Goal: Transaction & Acquisition: Purchase product/service

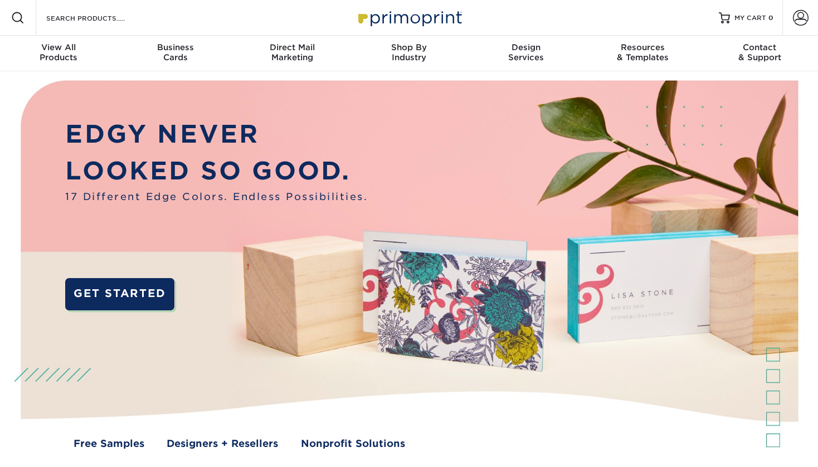
click at [780, 14] on div "Resources Menu Search Products Account SIGN IN CREATE AN ACCOUNT forgot passwor…" at bounding box center [409, 18] width 818 height 36
click at [791, 17] on link "Account" at bounding box center [800, 18] width 36 height 36
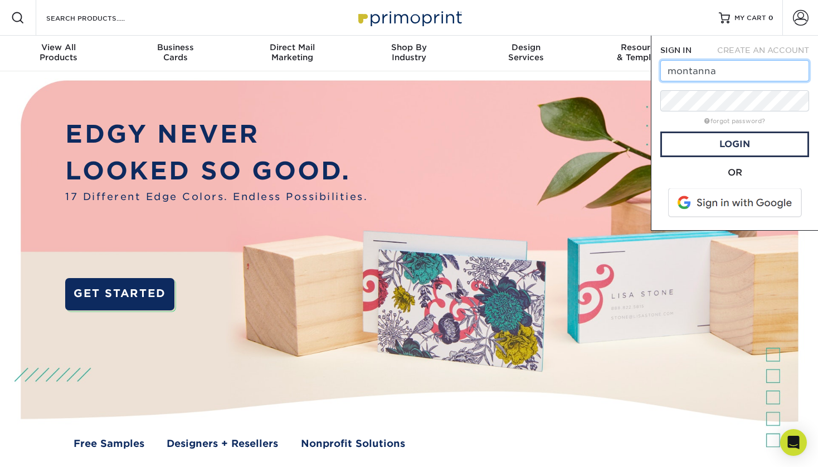
type input "montanna"
click at [724, 212] on span at bounding box center [736, 202] width 142 height 29
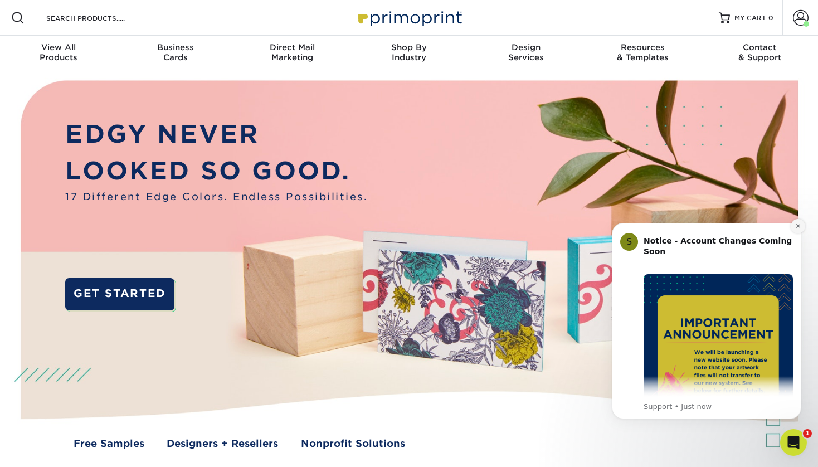
click at [797, 228] on icon "Dismiss notification" at bounding box center [798, 226] width 6 height 6
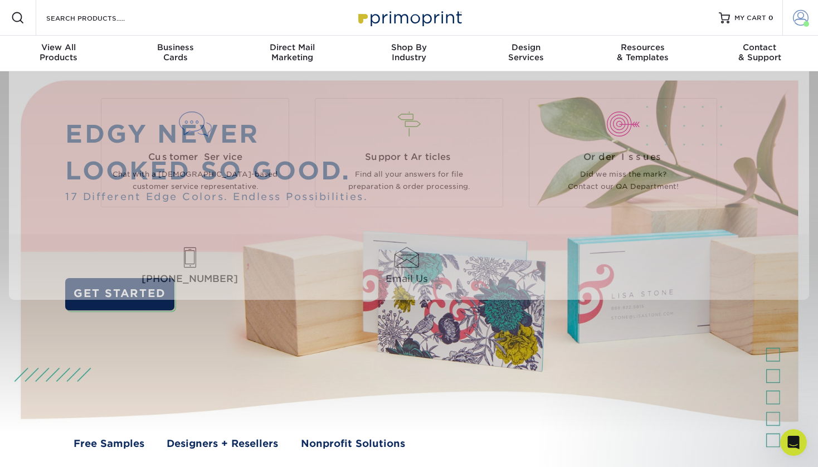
click at [801, 16] on span at bounding box center [801, 18] width 16 height 16
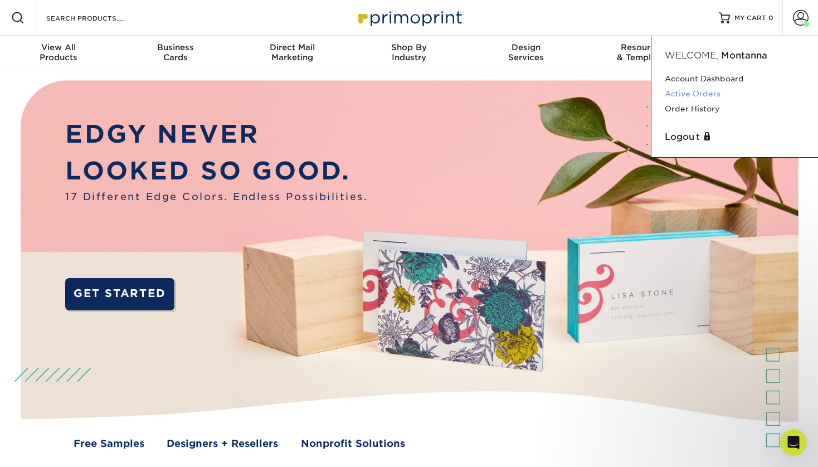
click at [700, 92] on link "Active Orders" at bounding box center [735, 93] width 140 height 15
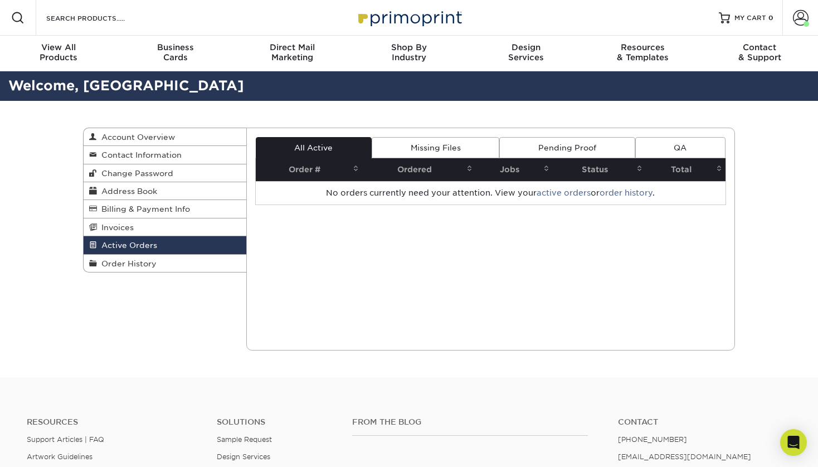
click at [445, 142] on link "Missing Files" at bounding box center [436, 147] width 128 height 21
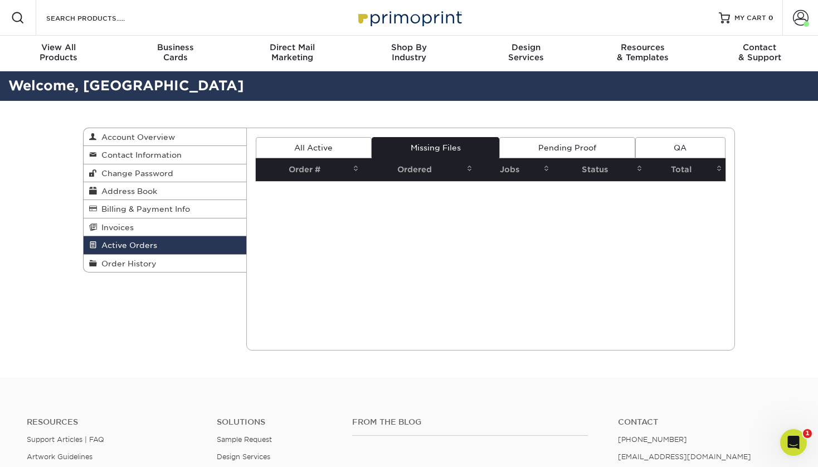
click at [353, 145] on link "All Active" at bounding box center [314, 147] width 116 height 21
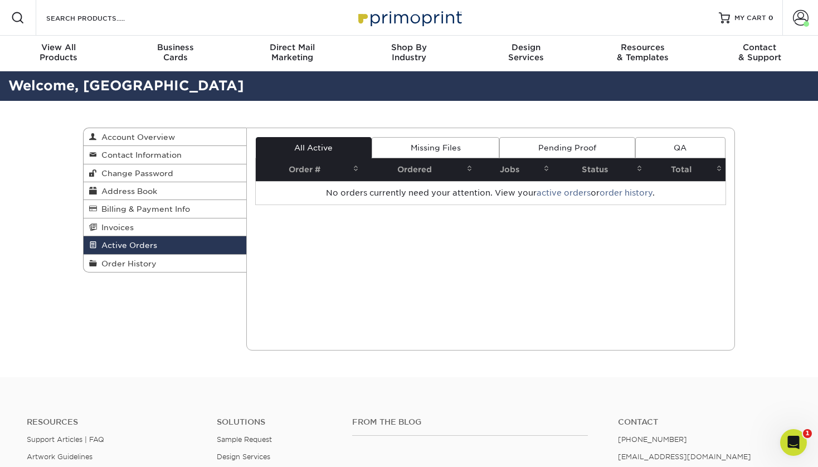
click at [134, 251] on link "Active Orders" at bounding box center [165, 245] width 163 height 18
click at [134, 256] on link "Order History" at bounding box center [165, 263] width 163 height 17
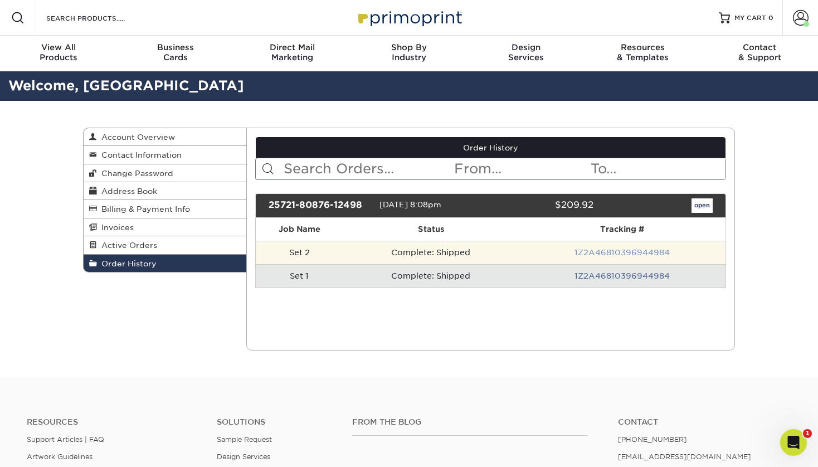
click at [586, 248] on link "1Z2A46810396944984" at bounding box center [621, 252] width 95 height 9
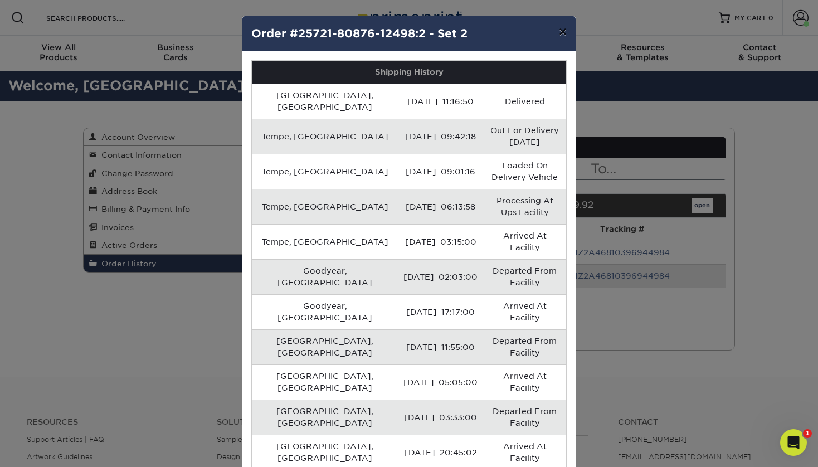
click at [564, 32] on button "×" at bounding box center [563, 31] width 26 height 31
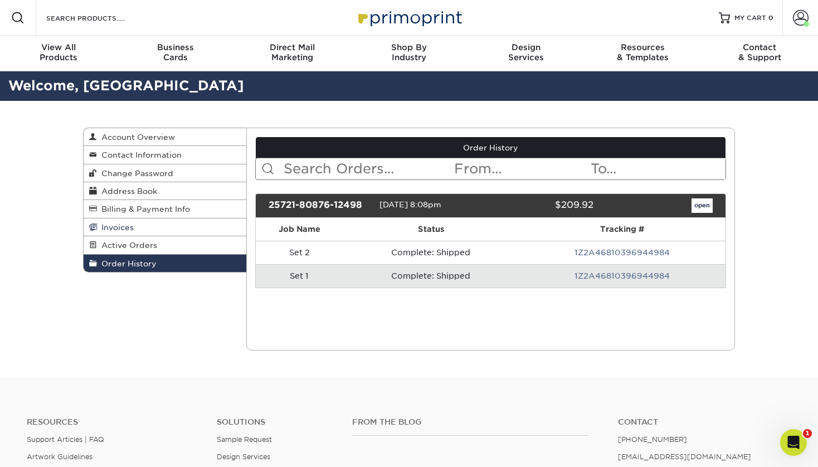
click at [144, 223] on link "Invoices" at bounding box center [165, 227] width 163 height 18
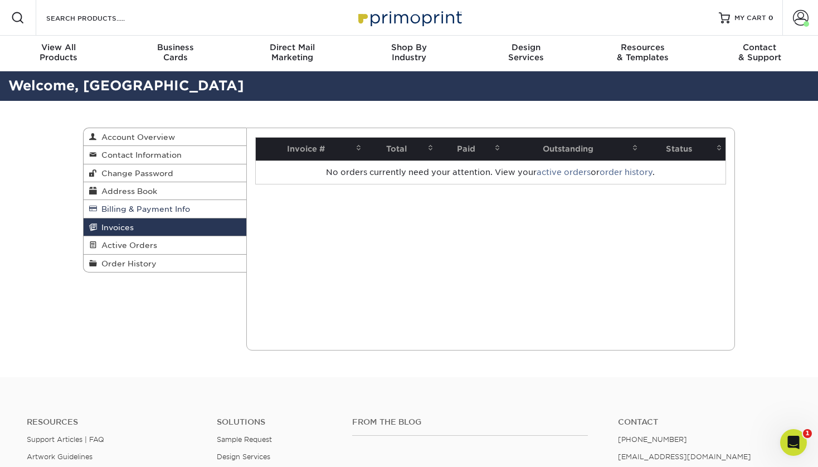
click at [138, 206] on span "Billing & Payment Info" at bounding box center [143, 208] width 93 height 9
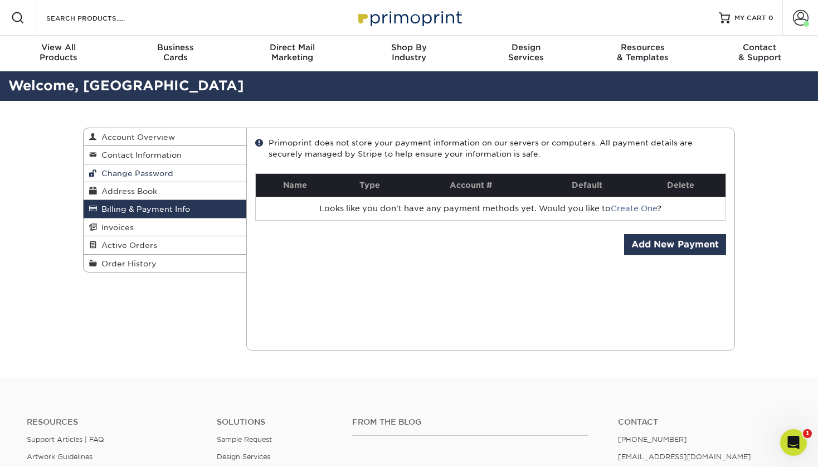
click at [129, 169] on span "Change Password" at bounding box center [135, 173] width 76 height 9
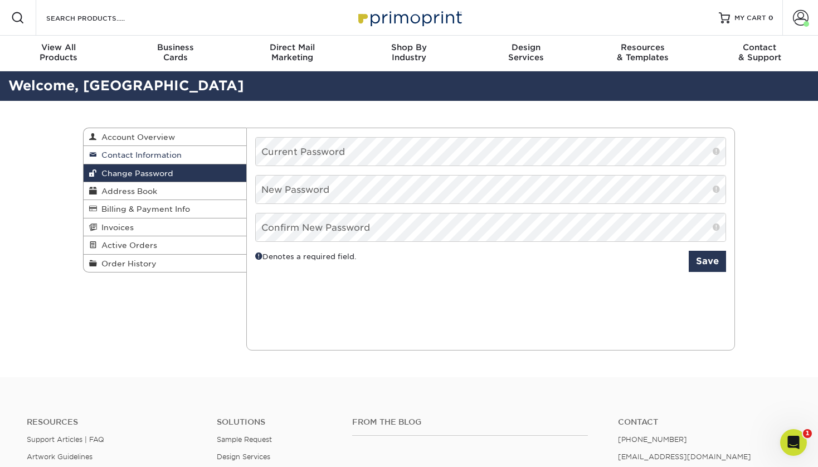
click at [132, 153] on span "Contact Information" at bounding box center [139, 154] width 85 height 9
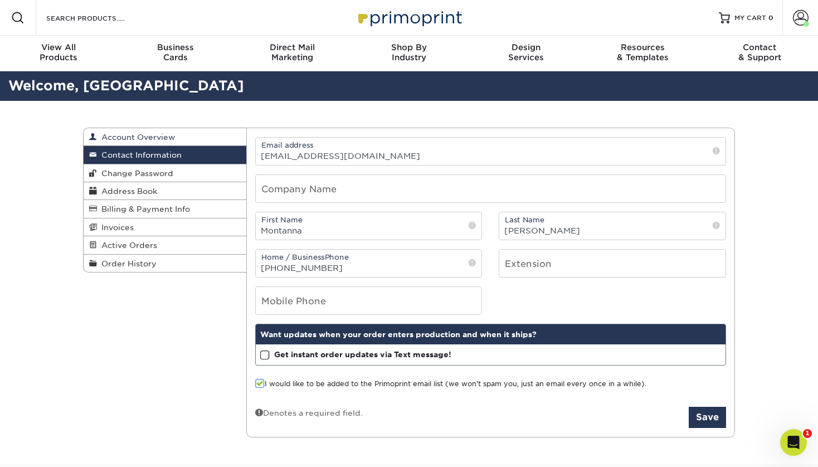
click at [106, 139] on span "Account Overview" at bounding box center [136, 137] width 78 height 9
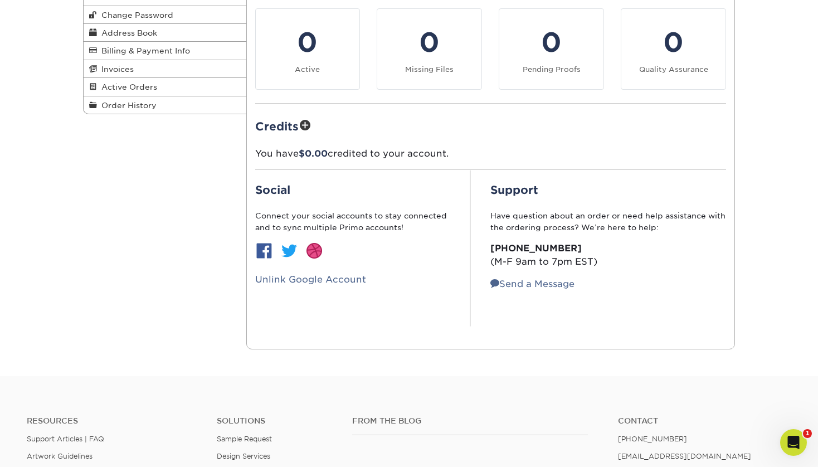
scroll to position [90, 0]
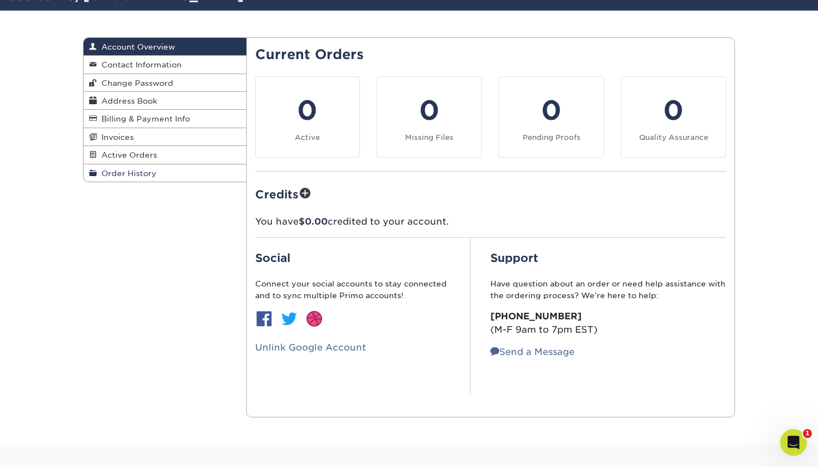
click at [128, 172] on span "Order History" at bounding box center [127, 173] width 60 height 9
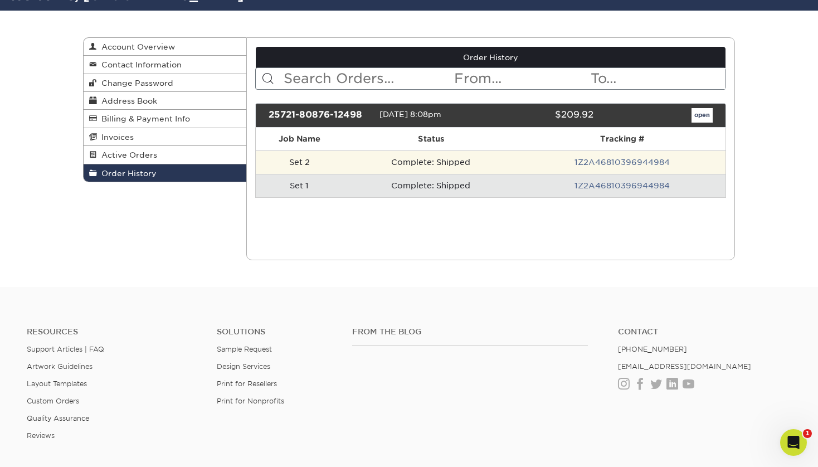
click at [293, 159] on td "Set 2" at bounding box center [299, 161] width 87 height 23
click at [617, 162] on link "1Z2A46810396944984" at bounding box center [621, 162] width 95 height 9
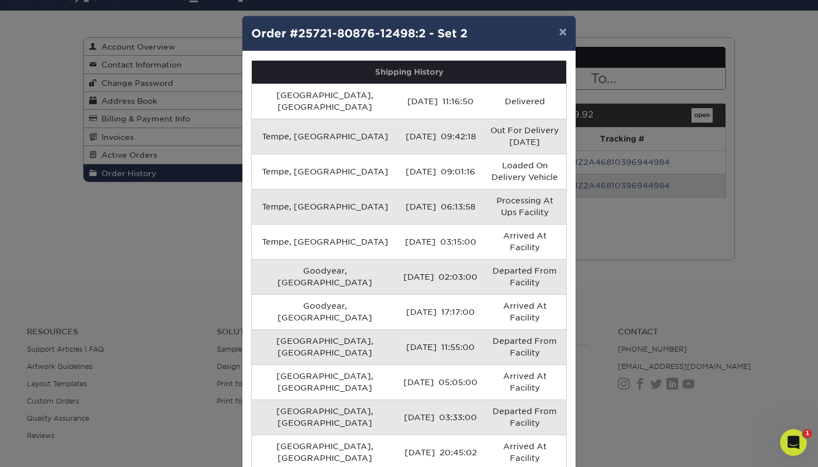
click at [708, 116] on div "× Order #25721-80876-12498:2 - Set 2 Shipping History Scottsdale, US 07/30/2025…" at bounding box center [409, 233] width 818 height 467
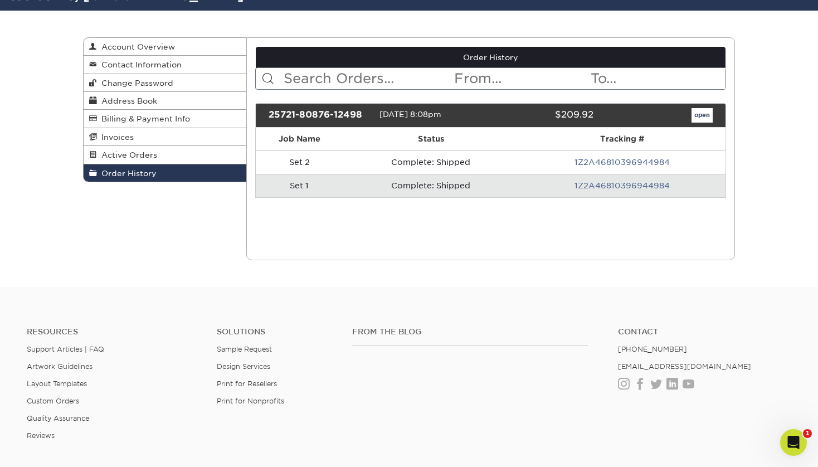
click at [708, 116] on link "open" at bounding box center [701, 115] width 21 height 14
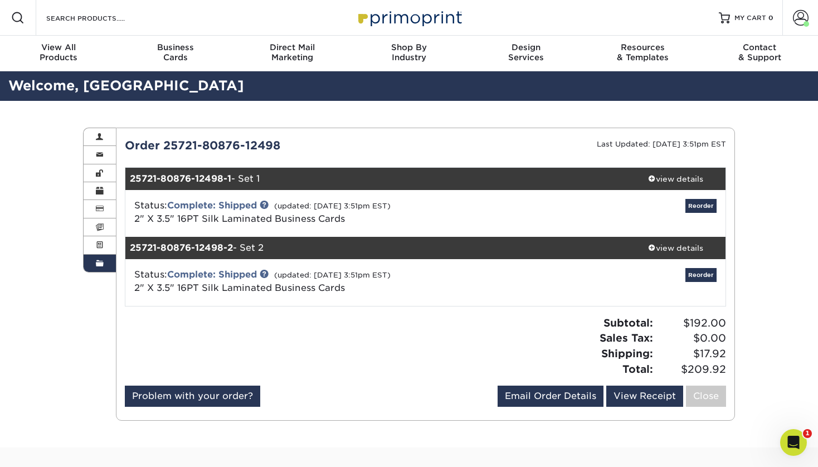
scroll to position [20, 0]
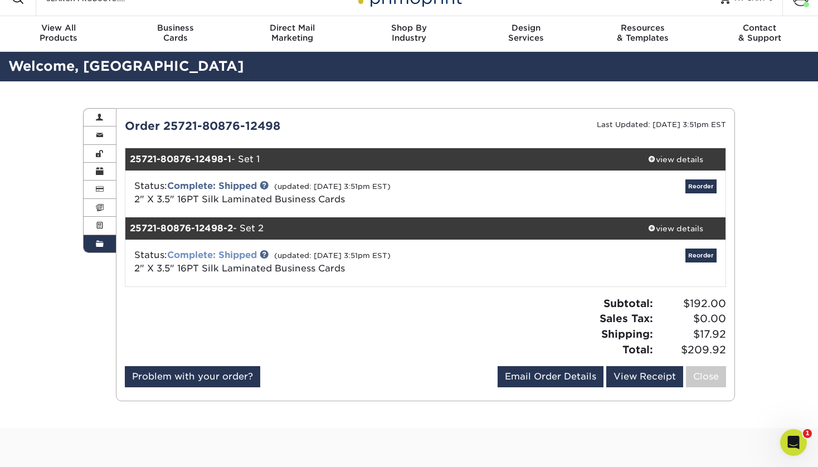
click at [245, 255] on link "Complete: Shipped" at bounding box center [212, 255] width 90 height 11
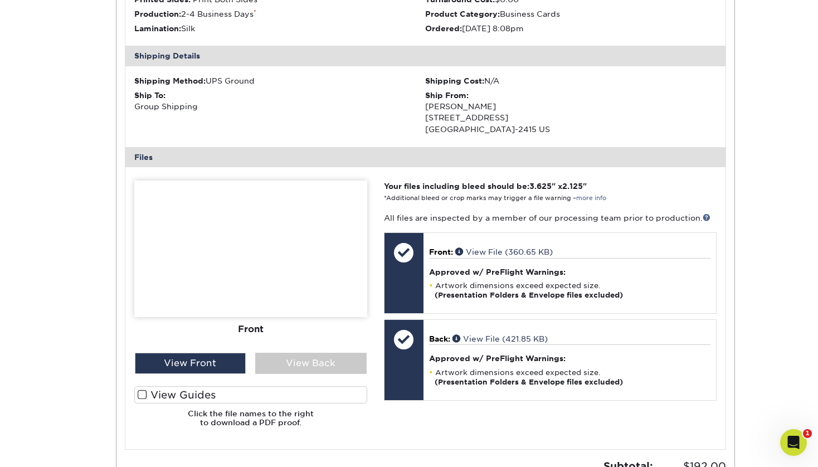
scroll to position [371, 0]
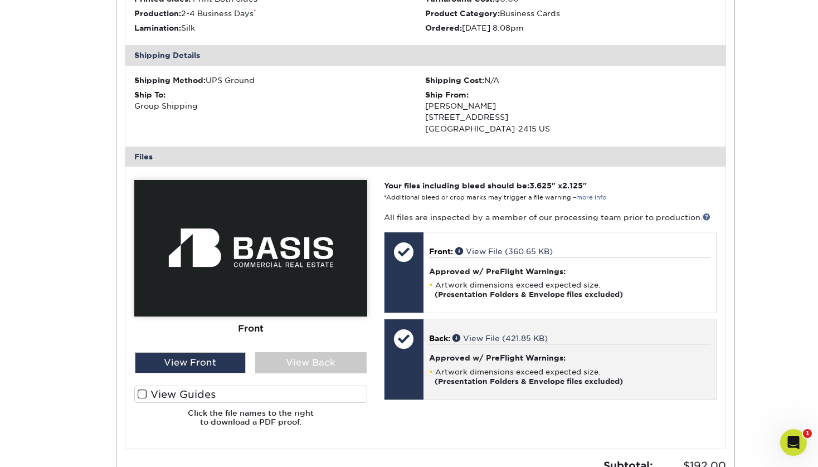
click at [449, 353] on h4 "Approved w/ PreFlight Warnings:" at bounding box center [569, 357] width 281 height 9
click at [461, 336] on link "View File (421.85 KB)" at bounding box center [499, 338] width 95 height 9
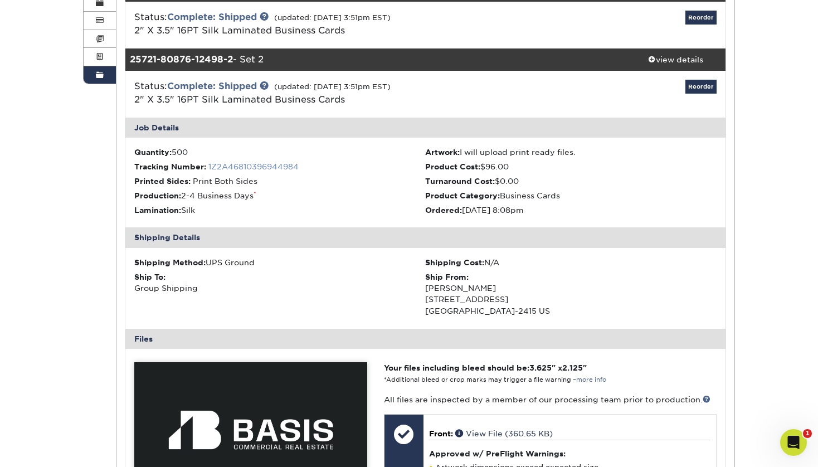
scroll to position [181, 0]
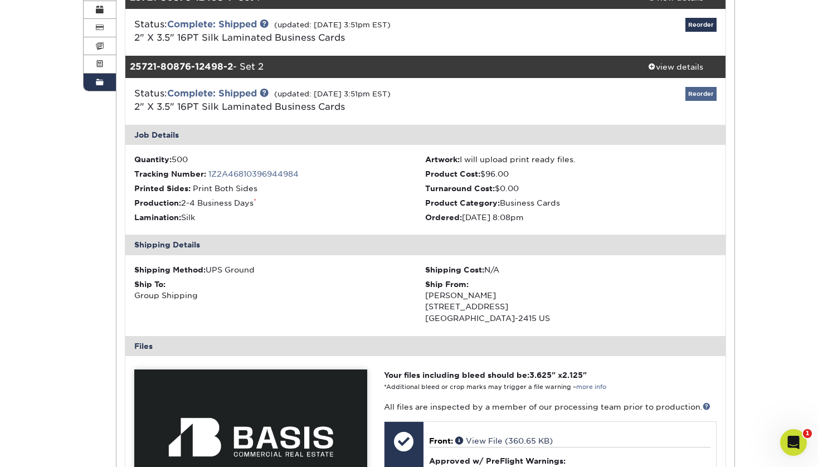
click at [707, 87] on link "Reorder" at bounding box center [700, 94] width 31 height 14
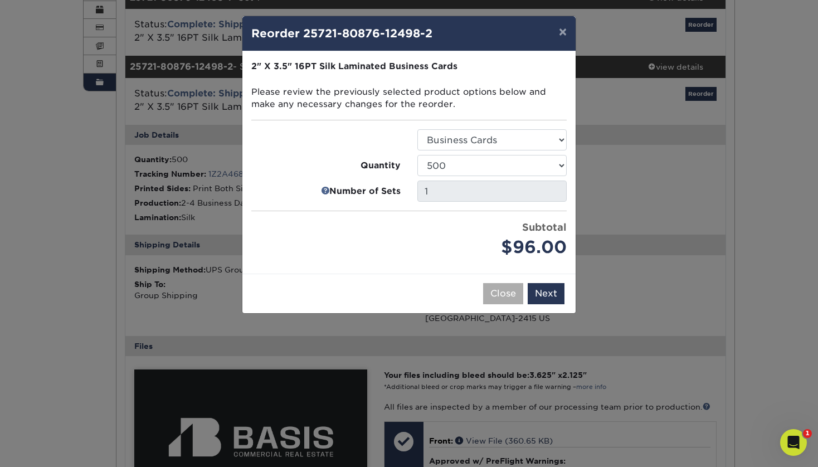
click at [511, 291] on button "Close" at bounding box center [503, 293] width 40 height 21
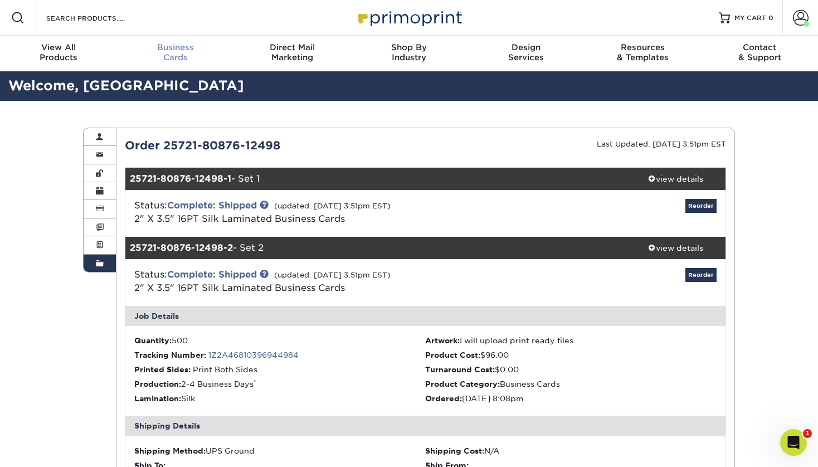
scroll to position [0, 0]
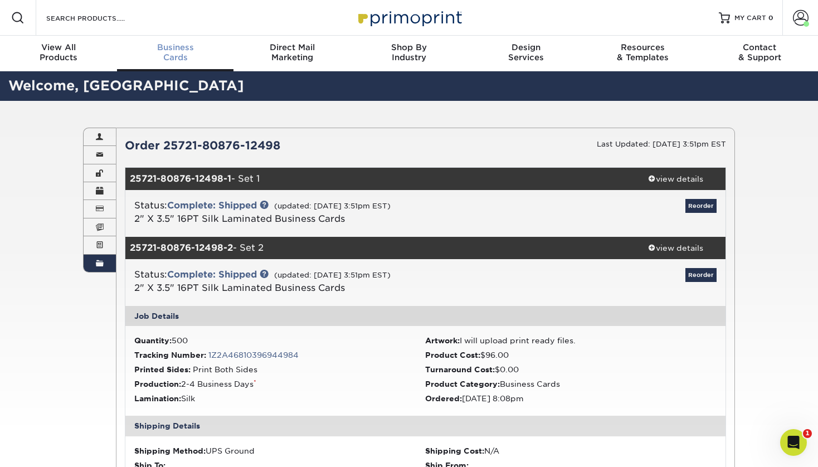
click at [172, 59] on div "Business Cards" at bounding box center [175, 52] width 117 height 20
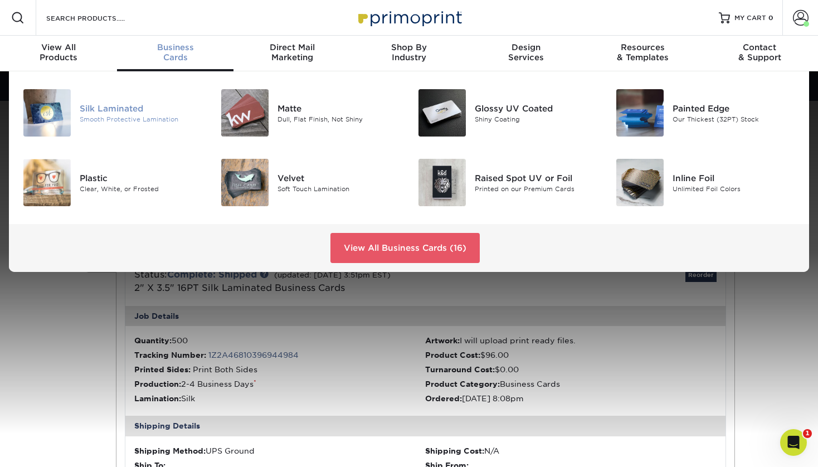
click at [151, 111] on div "Silk Laminated" at bounding box center [141, 108] width 123 height 12
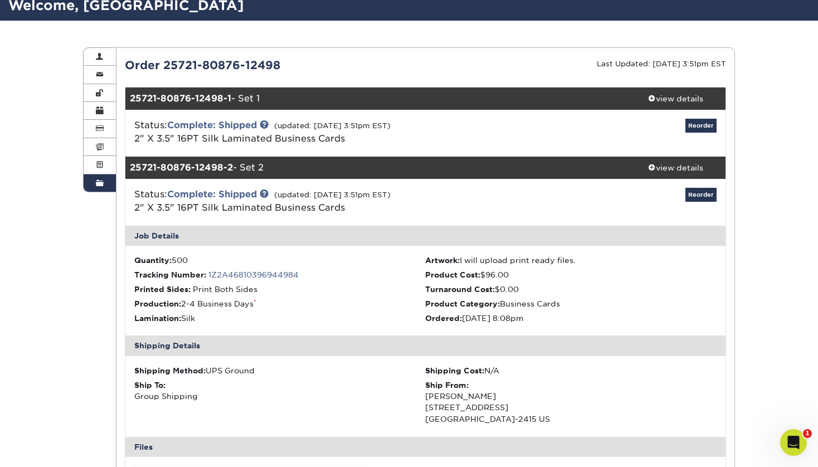
scroll to position [48, 0]
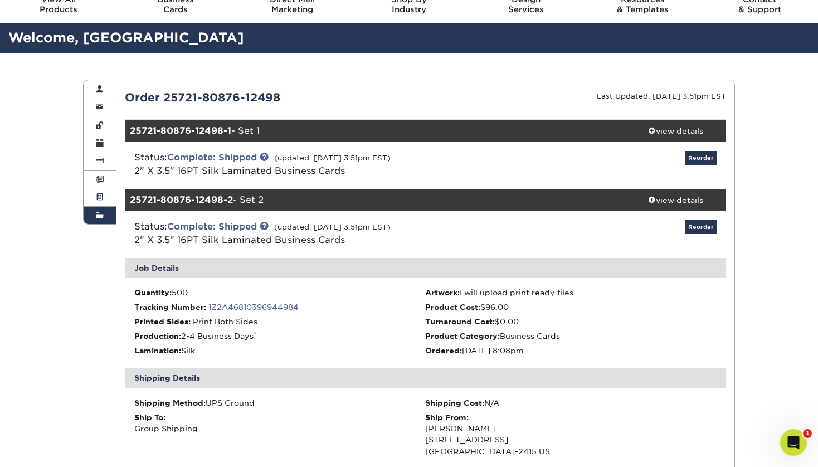
click at [106, 193] on link "Active Orders" at bounding box center [100, 197] width 32 height 18
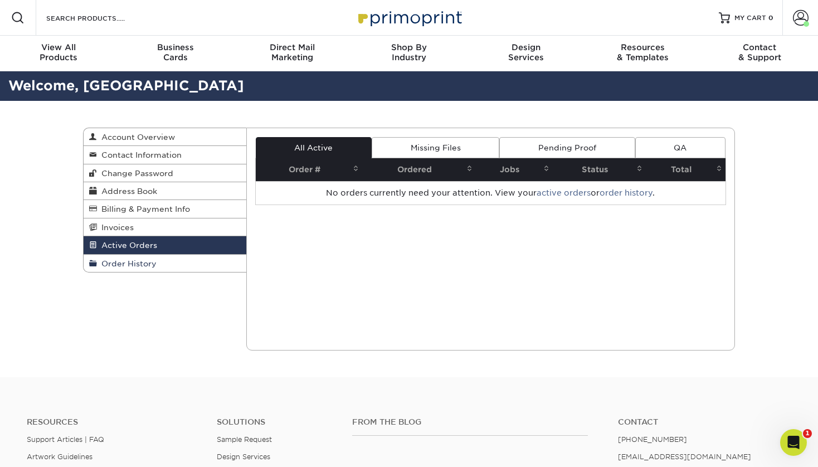
click at [158, 255] on link "Order History" at bounding box center [165, 263] width 163 height 17
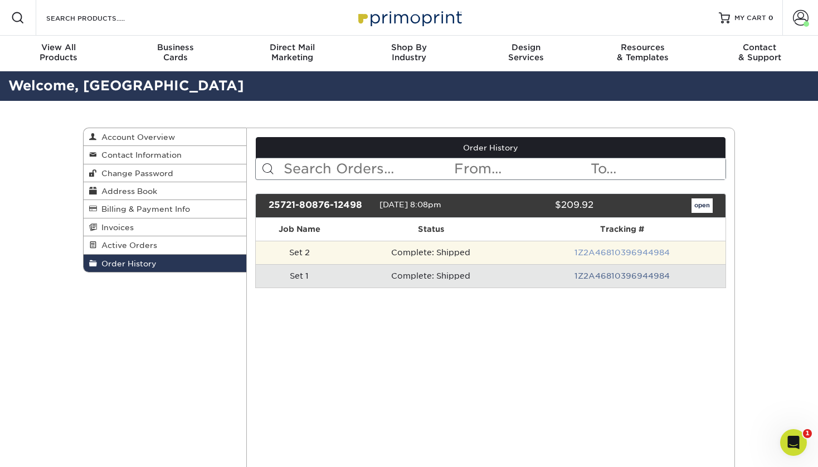
click at [586, 248] on link "1Z2A46810396944984" at bounding box center [621, 252] width 95 height 9
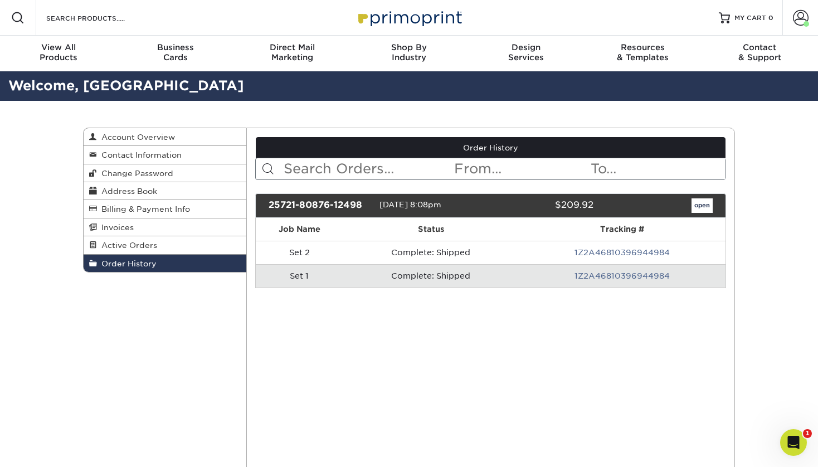
scroll to position [48, 0]
click at [787, 18] on link "Account" at bounding box center [800, 18] width 36 height 36
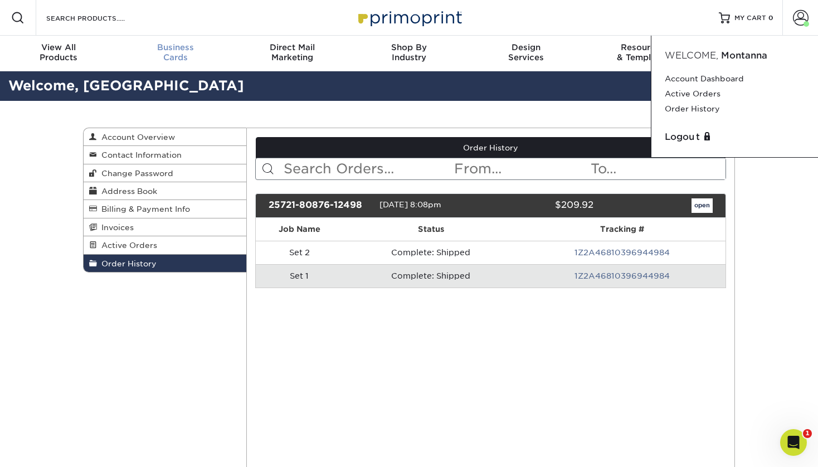
click at [174, 52] on div "Business Cards" at bounding box center [175, 52] width 117 height 20
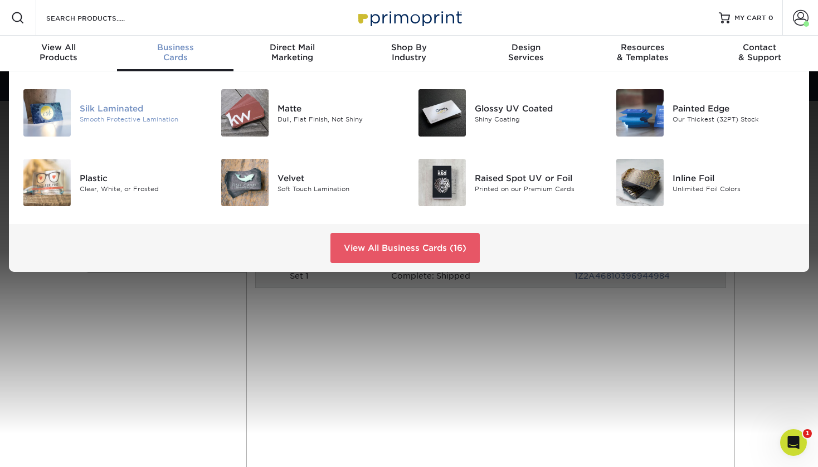
click at [94, 121] on div "Smooth Protective Lamination" at bounding box center [141, 118] width 123 height 9
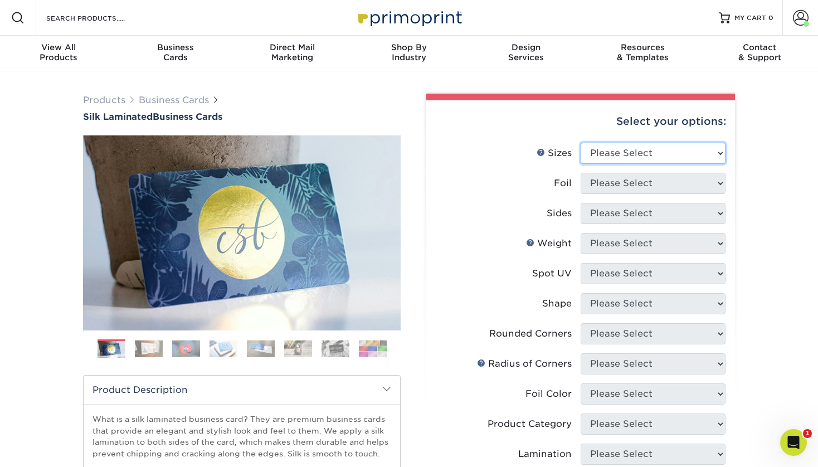
select select "2.00x3.50"
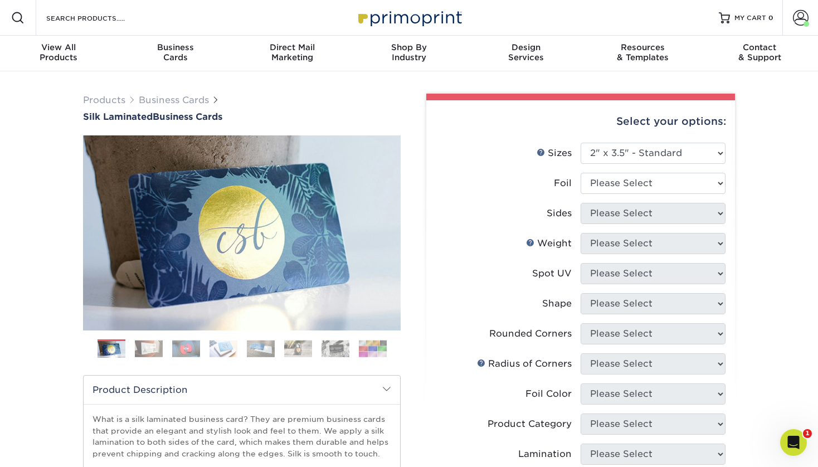
click at [645, 193] on li "Foil Please Select Yes No" at bounding box center [581, 188] width 290 height 30
select select "0"
select select "13abbda7-1d64-4f25-8bb2-c179b224825d"
click at [626, 254] on li "Weight Help Weight Please Select 16PT" at bounding box center [581, 248] width 290 height 30
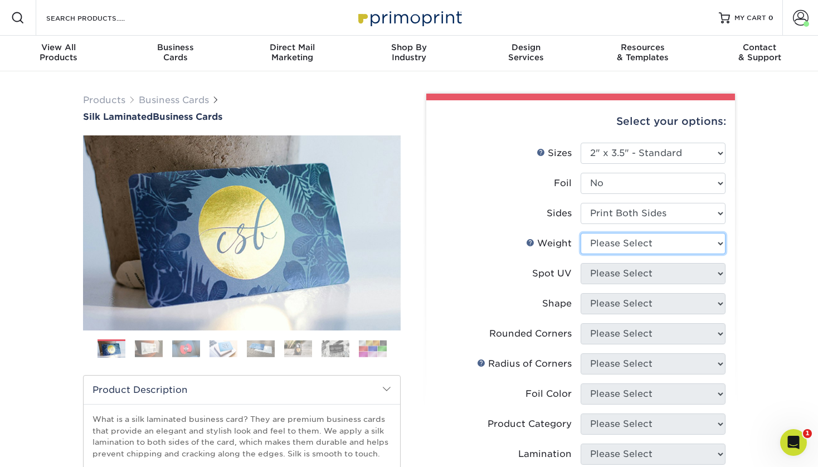
select select "16PT"
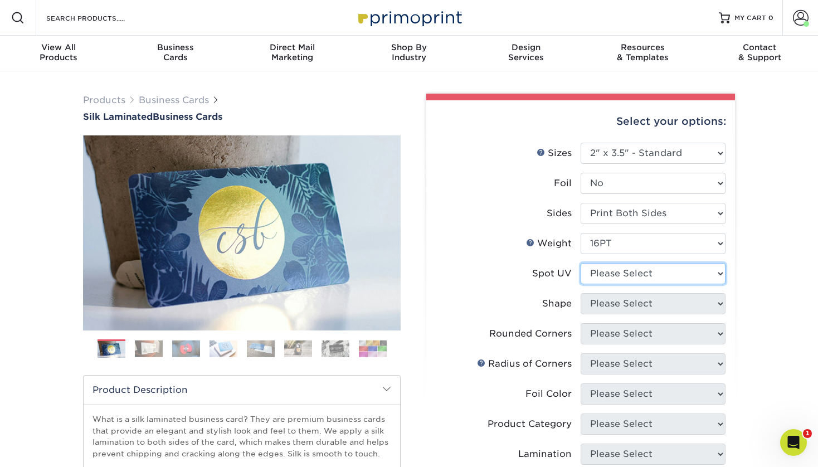
select select "3"
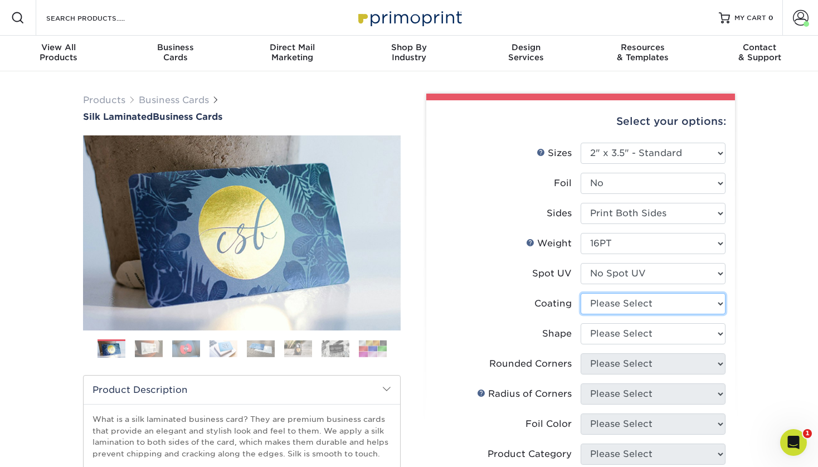
select select "3e7618de-abca-4bda-9f97-8b9129e913d8"
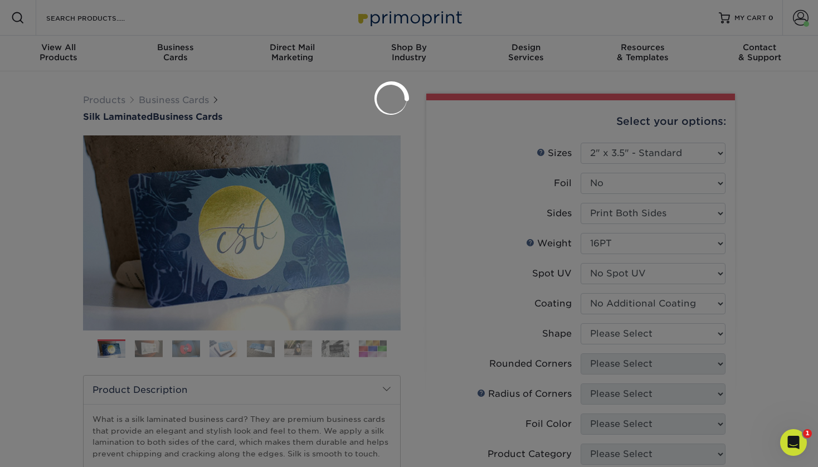
click at [618, 330] on div at bounding box center [409, 233] width 818 height 467
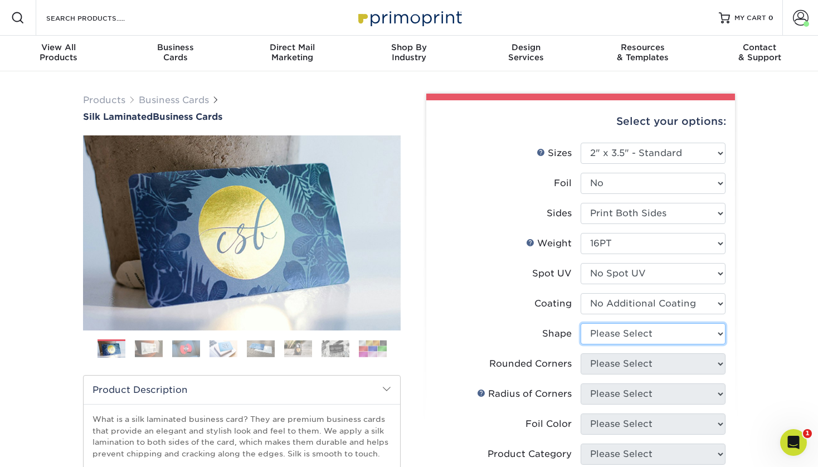
select select "standard"
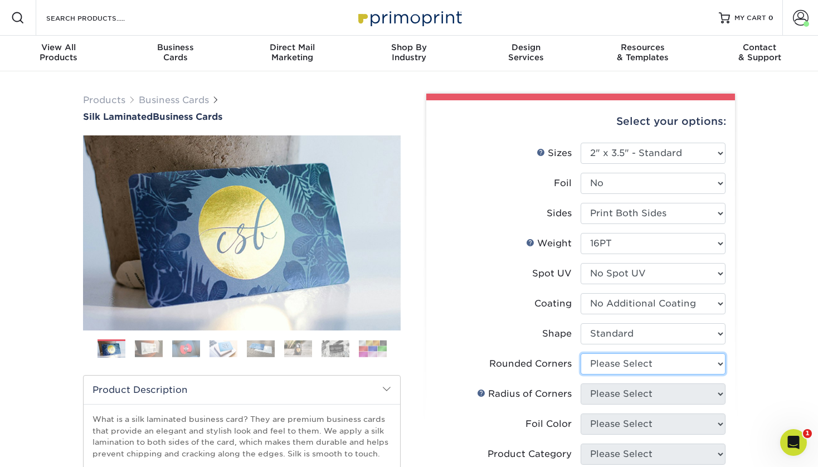
select select "0"
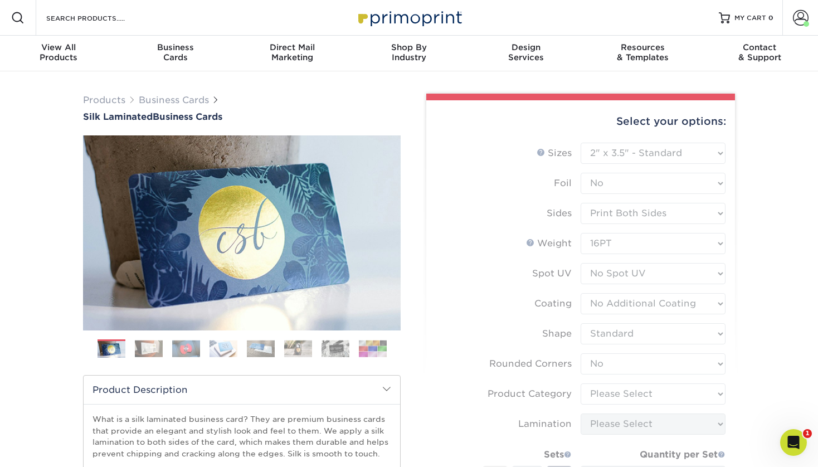
click at [626, 396] on form "Sizes Help Sizes Please Select 1.5" x 3.5" - Mini 1.75" x 3.5" - Mini 2" x 2" -…" at bounding box center [580, 358] width 291 height 431
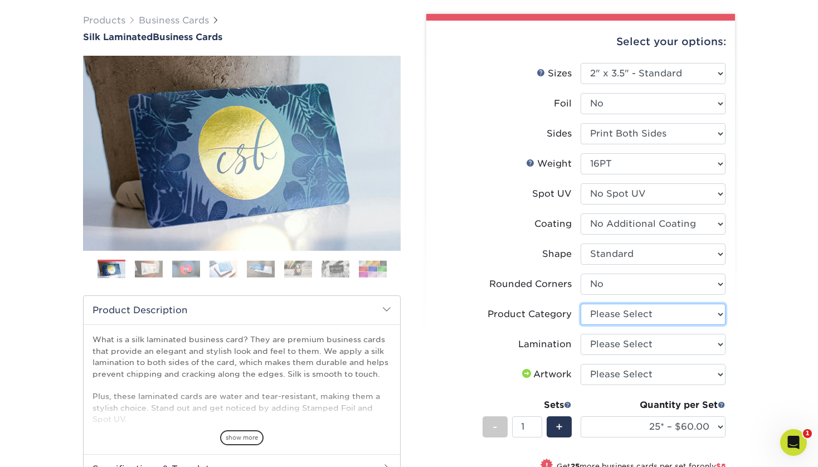
select select "3b5148f1-0588-4f88-a218-97bcfdce65c1"
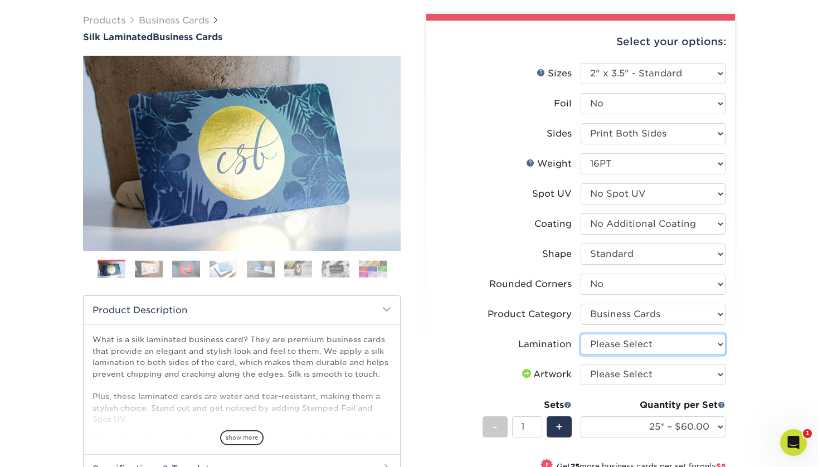
select select "ccacb42f-45f7-42d3-bbd3-7c8421cf37f0"
select select "upload"
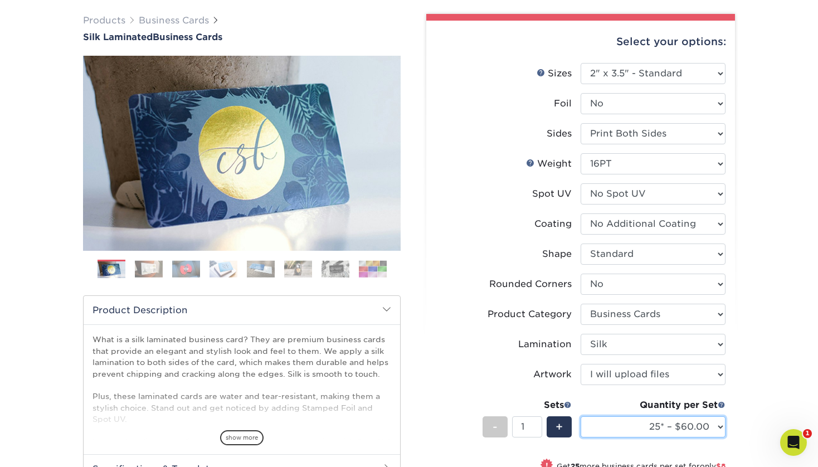
select select "500 – $96.00"
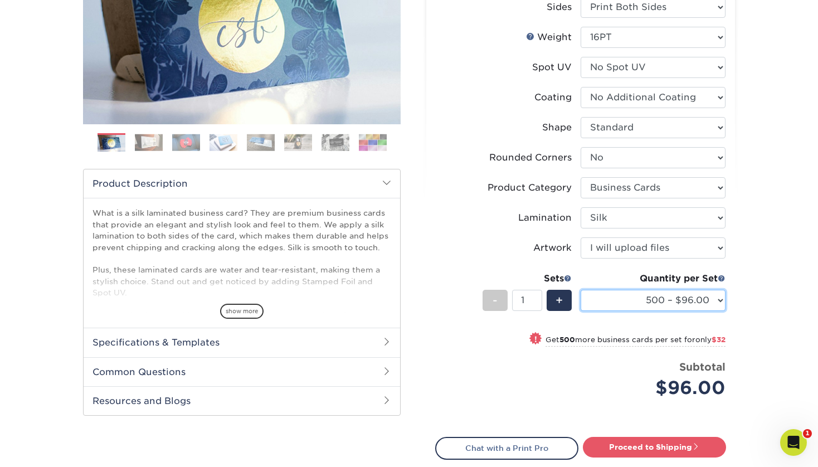
scroll to position [207, 0]
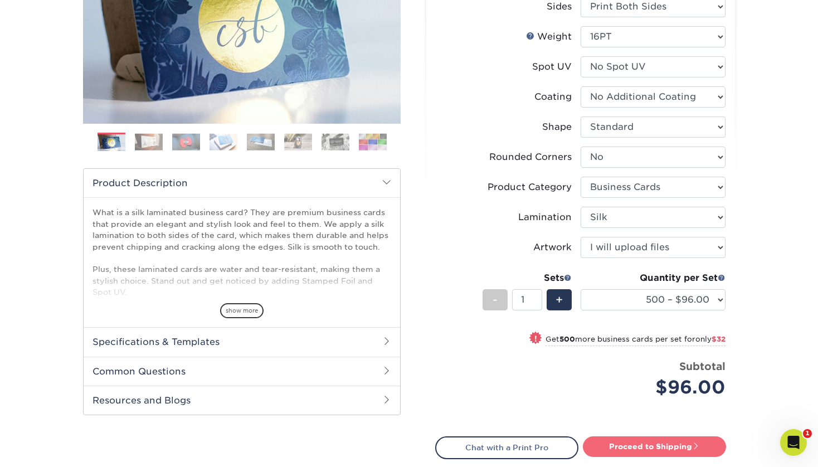
click at [659, 445] on link "Proceed to Shipping" at bounding box center [654, 446] width 143 height 20
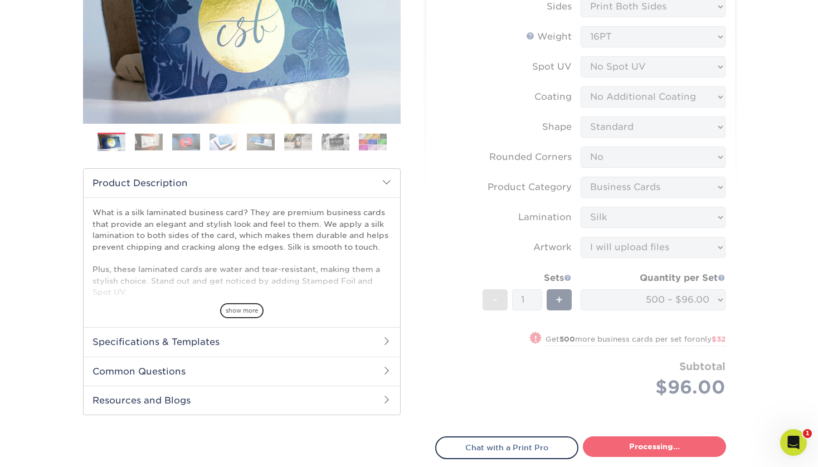
type input "Set 1"
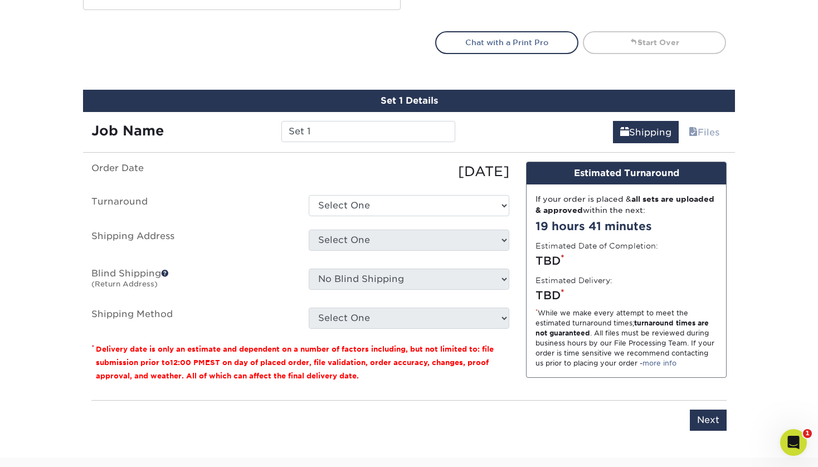
scroll to position [673, 0]
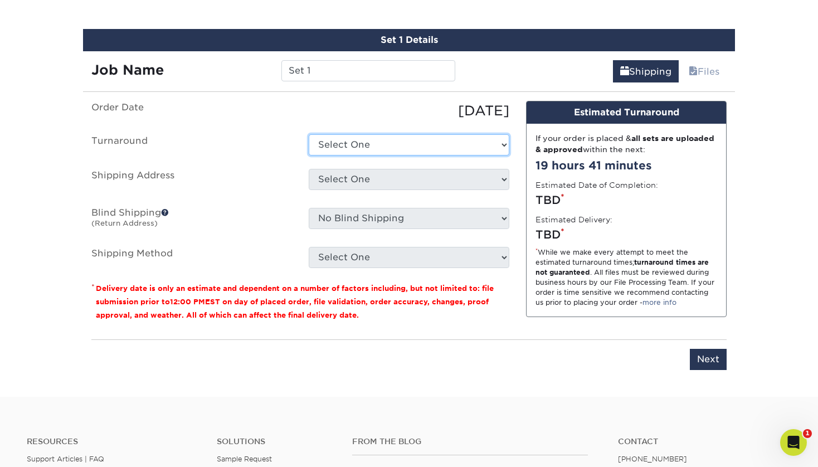
select select "e04ac3e2-a07f-456f-aacd-08af878c7288"
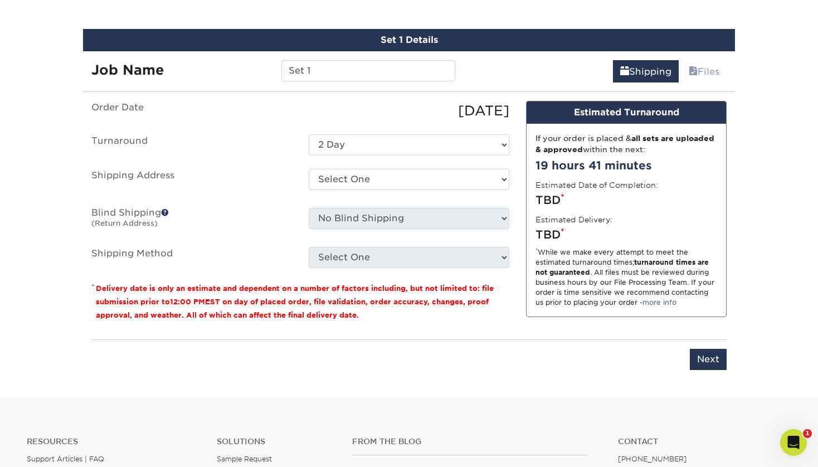
click at [412, 161] on ul "Order Date 08/19/2025 Turnaround Select One 2-4 Business Days 2 Day Next Busine…" at bounding box center [300, 184] width 418 height 167
click at [426, 170] on select "Select One NICK + Add New Address" at bounding box center [409, 179] width 201 height 21
select select "284247"
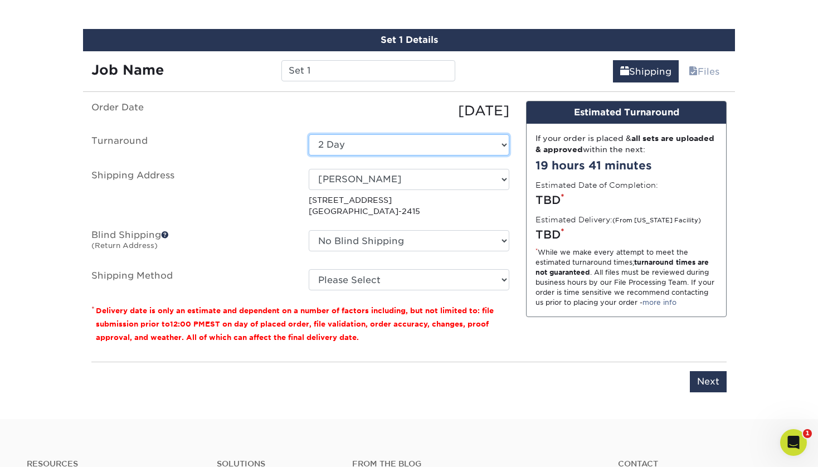
select select "cf39fbb6-a653-498a-b8f8-eac31360a257"
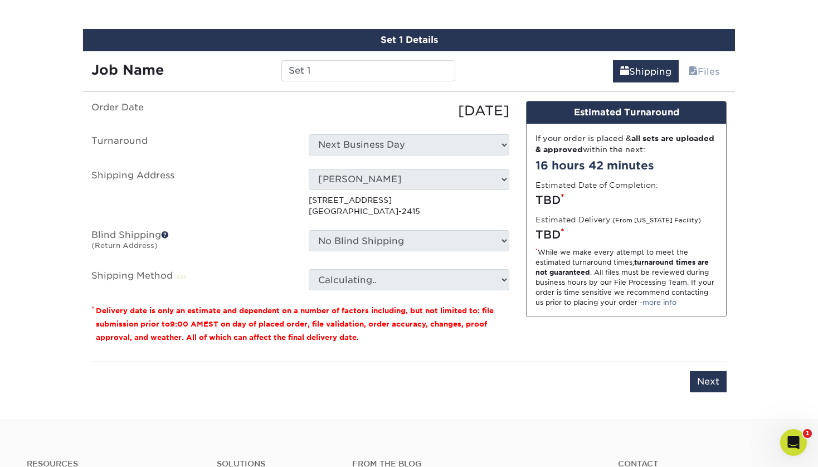
click at [418, 263] on ul "Order Date 08/19/2025 Turnaround Select One 2-4 Business Days 2 Day Next Busine…" at bounding box center [300, 196] width 418 height 190
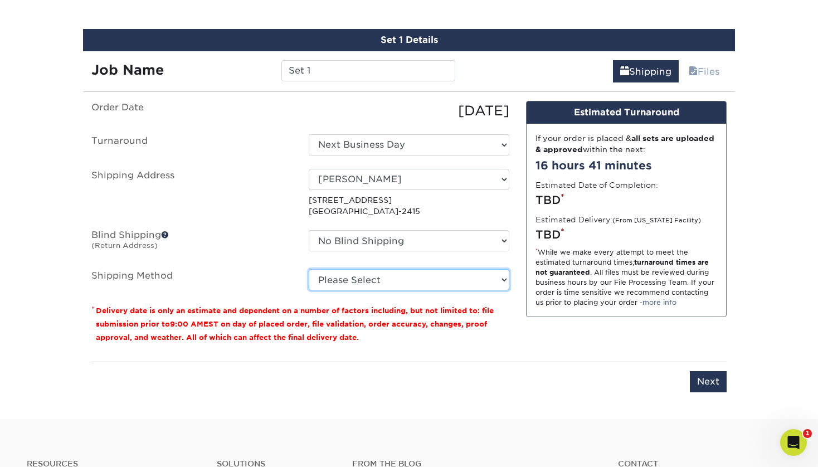
select select "02"
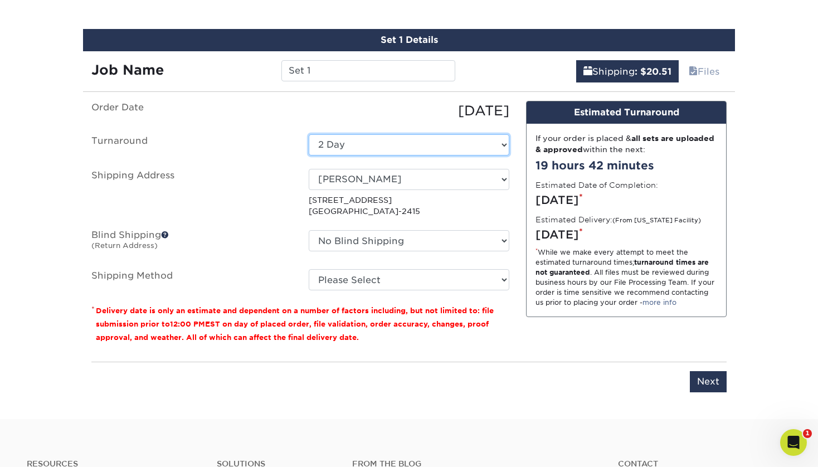
select select "cf39fbb6-a653-498a-b8f8-eac31360a257"
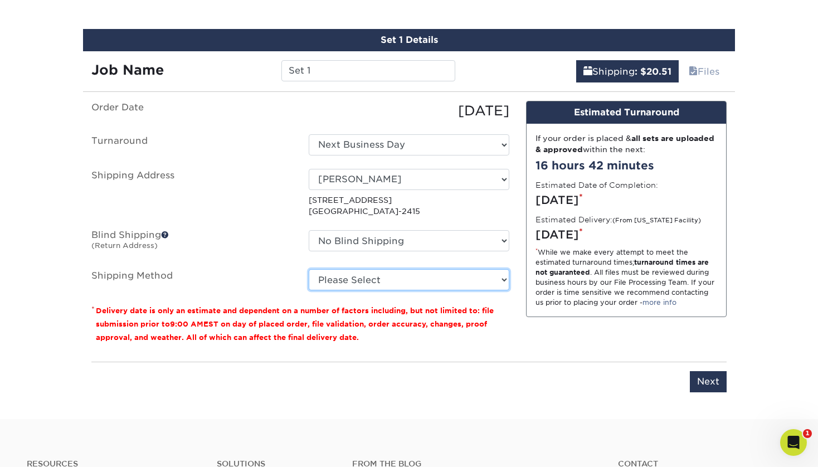
select select "02"
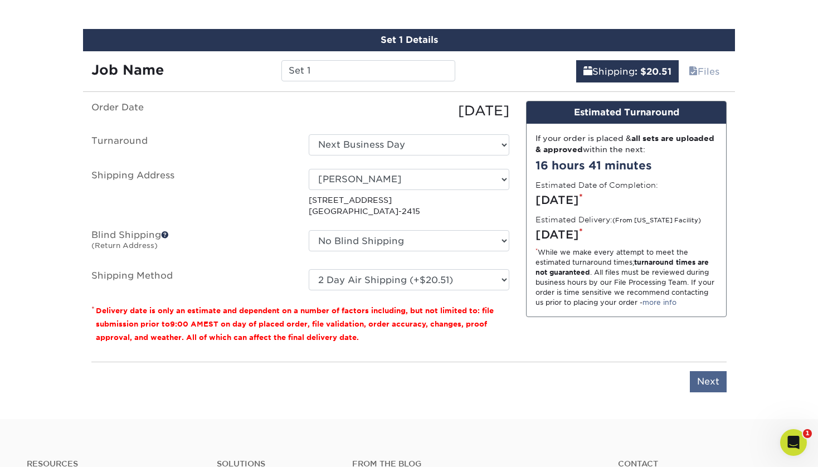
click at [704, 382] on input "Next" at bounding box center [708, 381] width 37 height 21
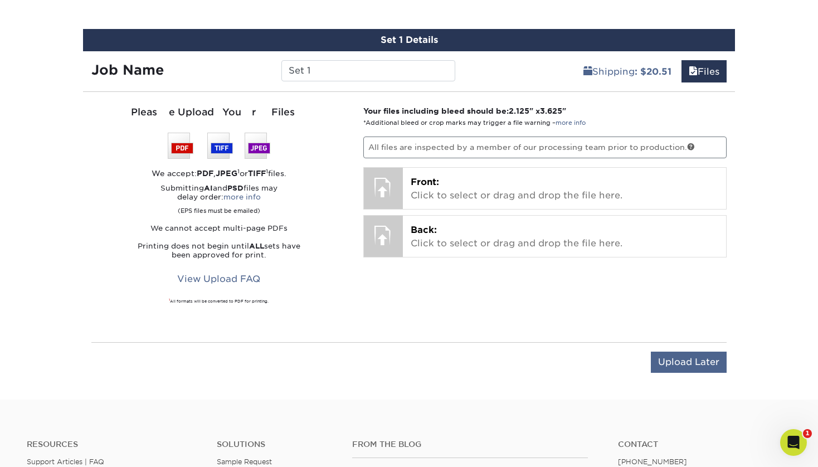
click at [707, 367] on input "Upload Later" at bounding box center [689, 362] width 76 height 21
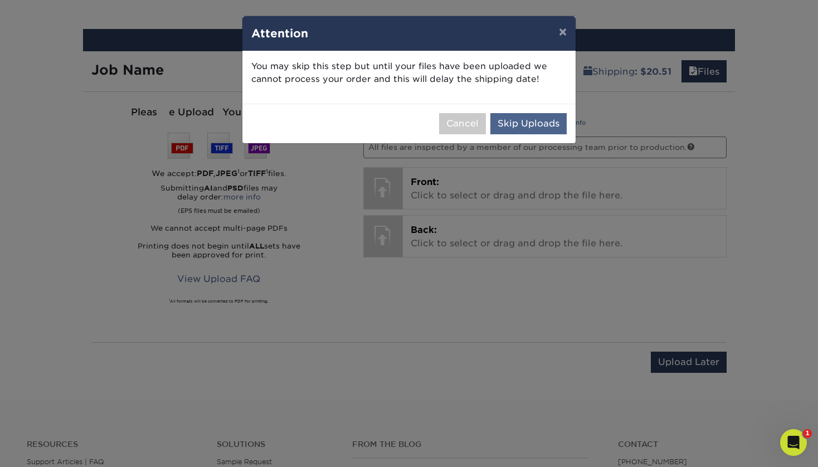
click at [523, 119] on button "Skip Uploads" at bounding box center [528, 123] width 76 height 21
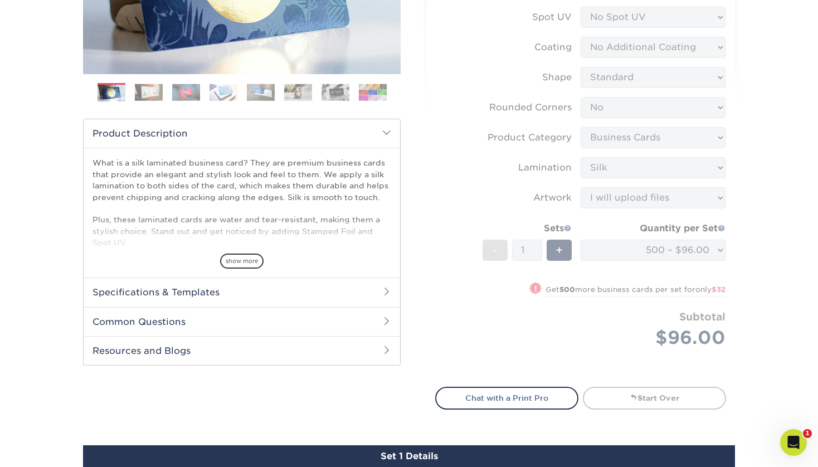
scroll to position [25, 0]
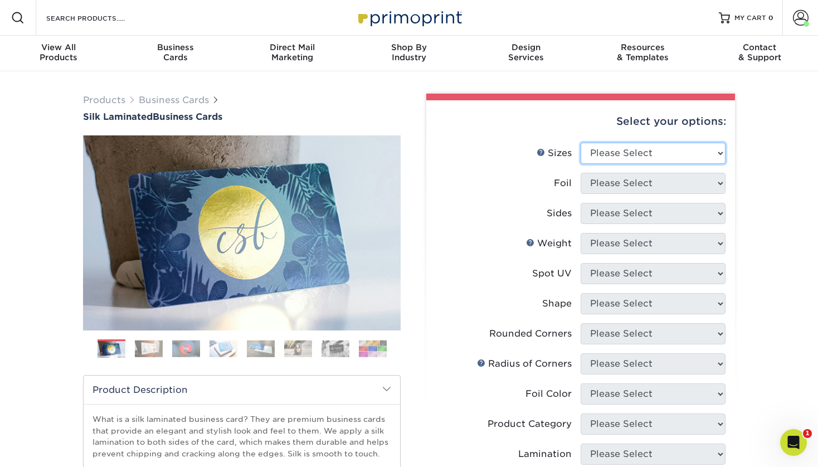
select select "2.00x3.50"
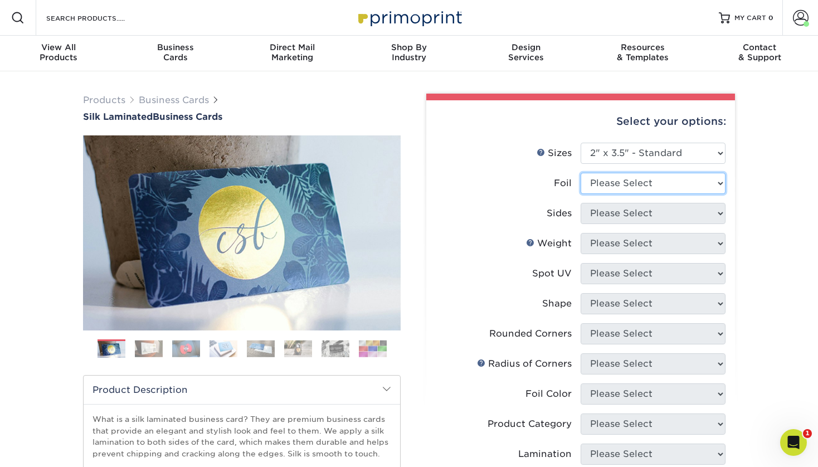
select select "0"
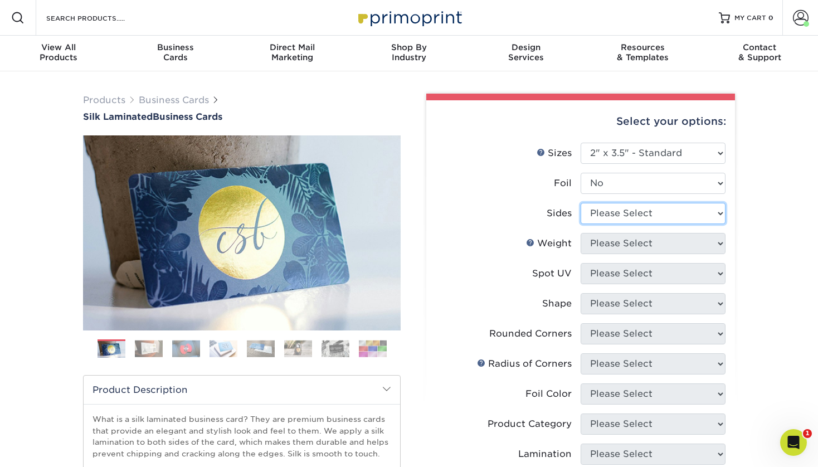
select select "13abbda7-1d64-4f25-8bb2-c179b224825d"
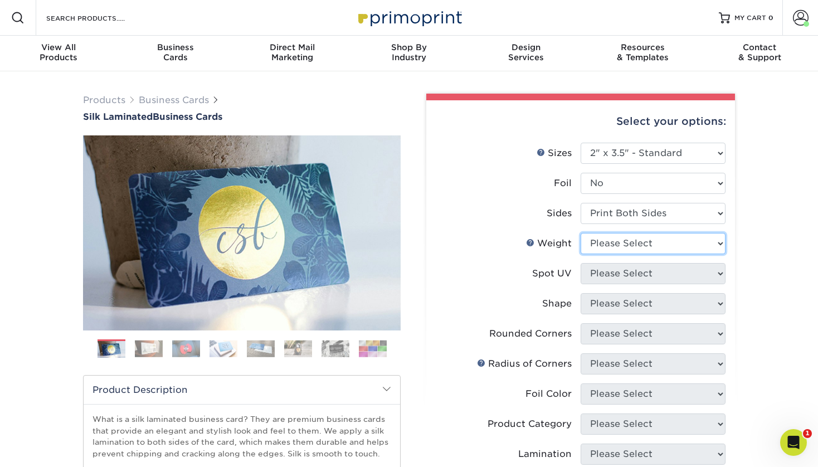
select select "16PT"
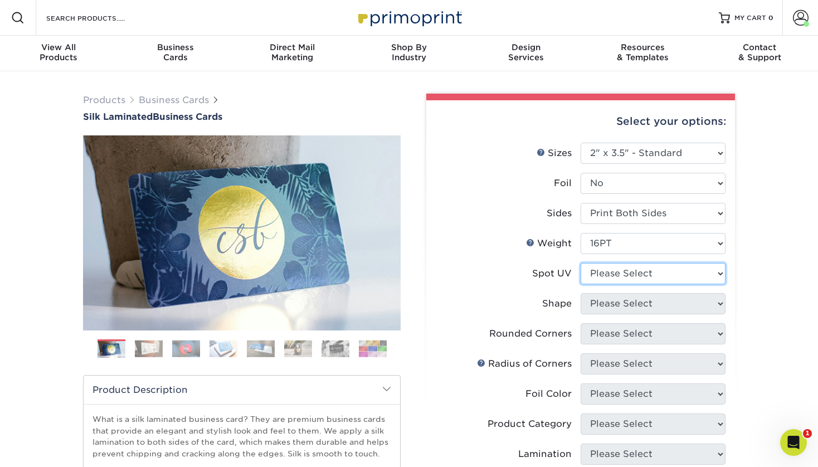
select select "3"
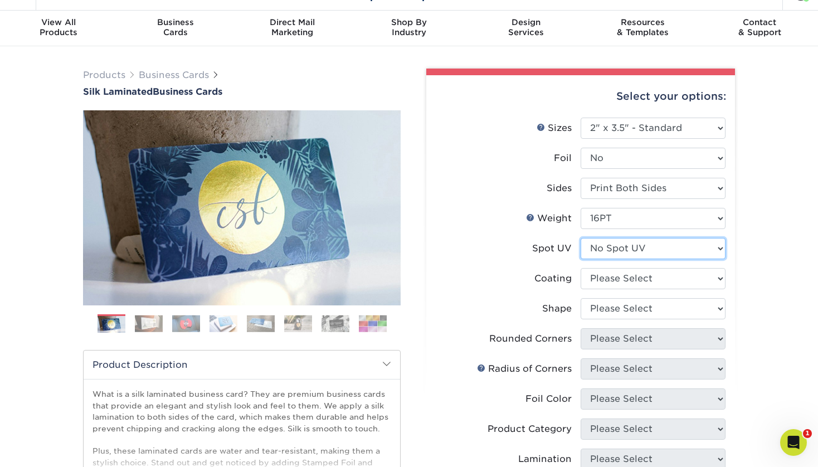
scroll to position [32, 0]
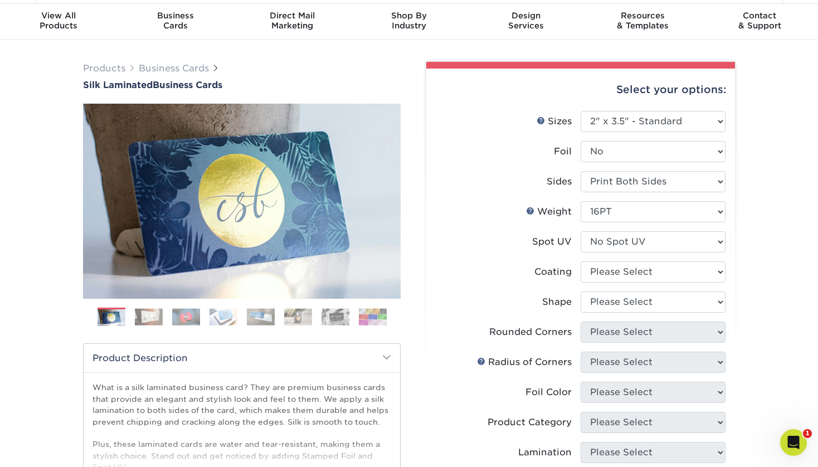
click at [641, 285] on li "Coating" at bounding box center [581, 276] width 290 height 30
select select "3e7618de-abca-4bda-9f97-8b9129e913d8"
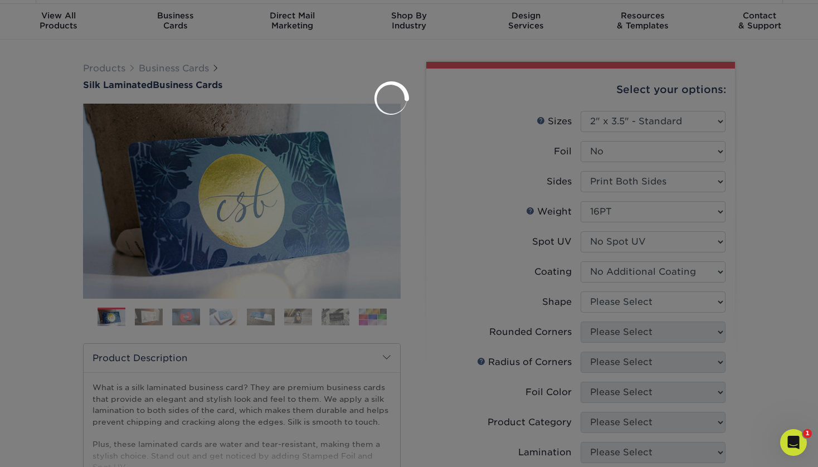
drag, startPoint x: 640, startPoint y: 275, endPoint x: 635, endPoint y: 299, distance: 23.8
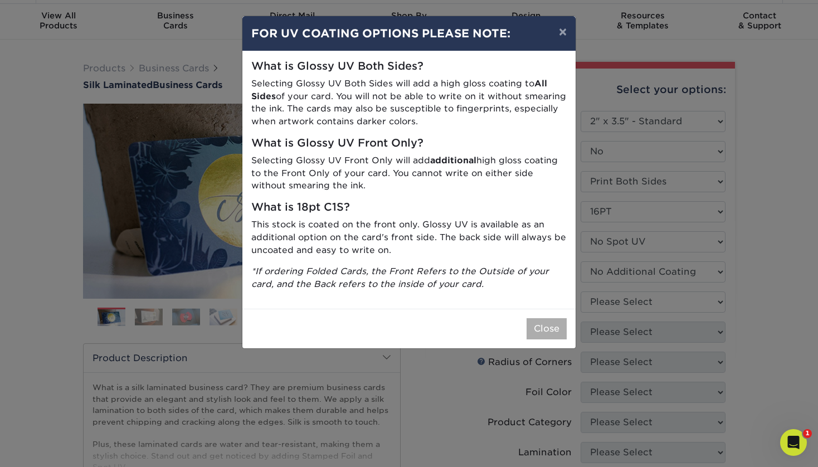
click at [559, 320] on button "Close" at bounding box center [547, 328] width 40 height 21
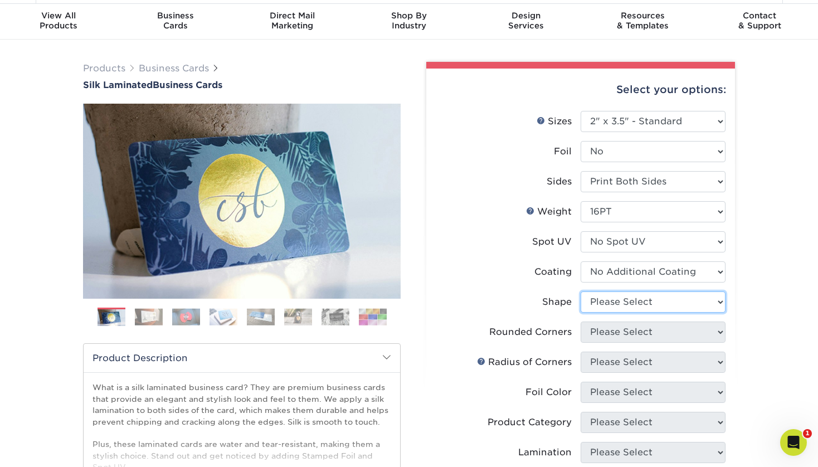
select select "standard"
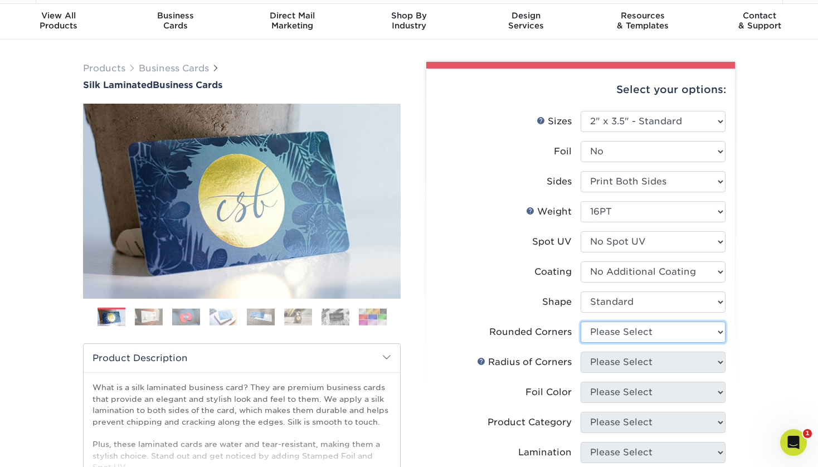
select select "0"
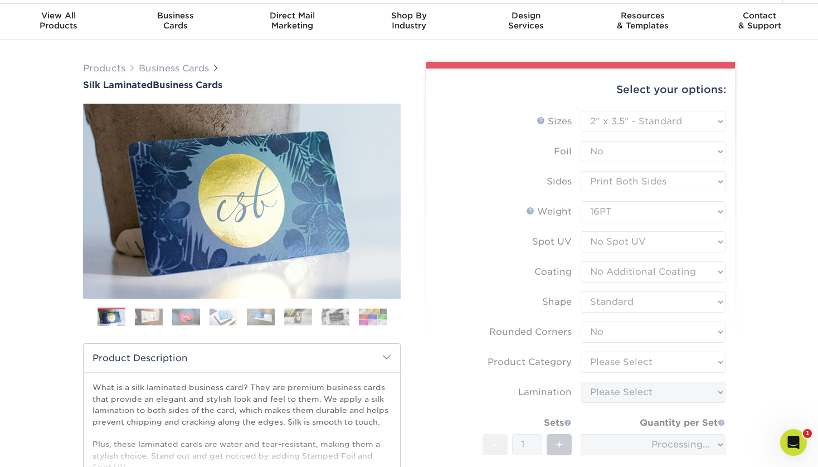
click at [615, 366] on form "Sizes Help Sizes Please Select 1.5" x 3.5" - Mini 1.75" x 3.5" - Mini 2" x 2" -…" at bounding box center [580, 326] width 291 height 431
click at [625, 381] on form "Sizes Help Sizes Please Select 1.5" x 3.5" - Mini 1.75" x 3.5" - Mini 2" x 2" -…" at bounding box center [580, 326] width 291 height 431
click at [625, 388] on form "Sizes Help Sizes Please Select 1.5" x 3.5" - Mini 1.75" x 3.5" - Mini 2" x 2" -…" at bounding box center [580, 326] width 291 height 431
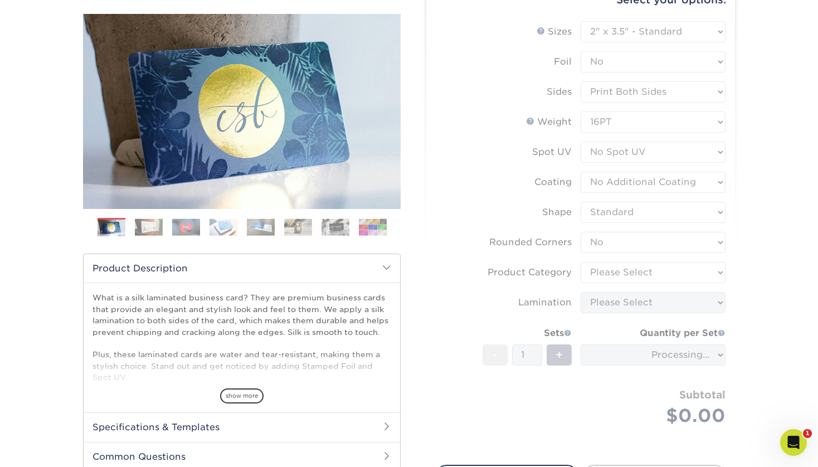
scroll to position [156, 0]
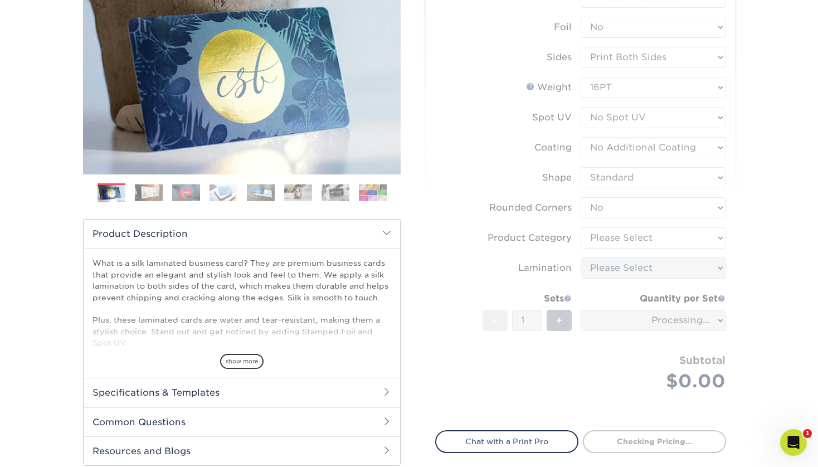
click at [624, 268] on form "Sizes Help Sizes Please Select 1.5" x 3.5" - Mini 1.75" x 3.5" - Mini 2" x 2" -…" at bounding box center [580, 202] width 291 height 431
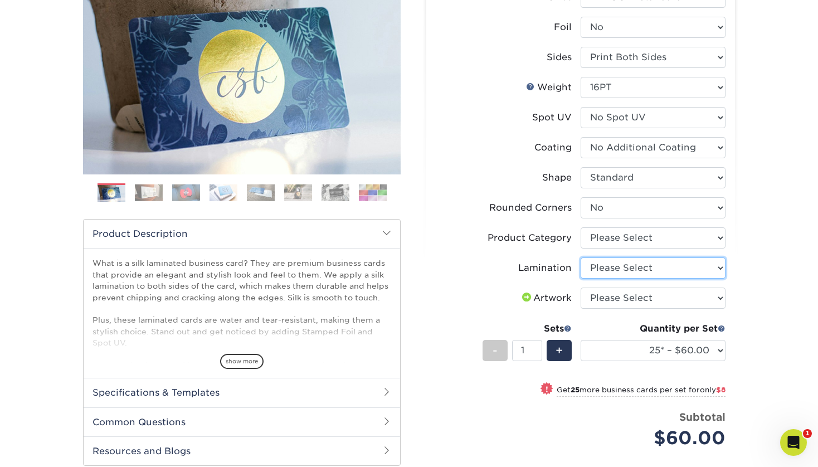
select select "ccacb42f-45f7-42d3-bbd3-7c8421cf37f0"
select select "3b5148f1-0588-4f88-a218-97bcfdce65c1"
select select "upload"
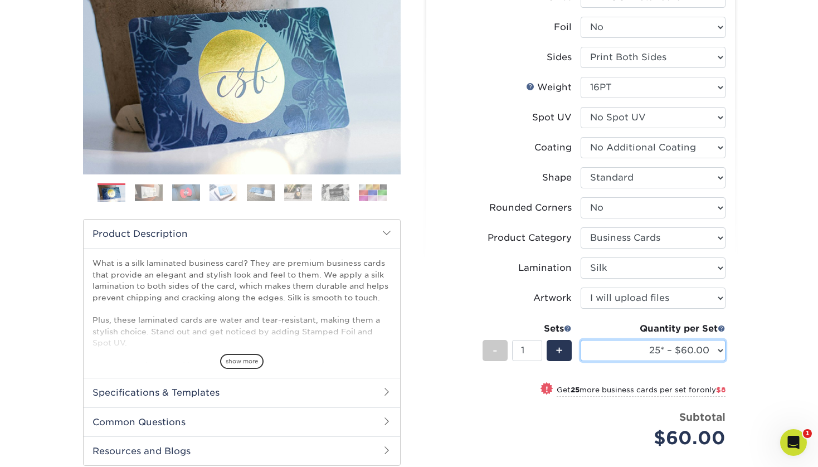
select select "500 – $96.00"
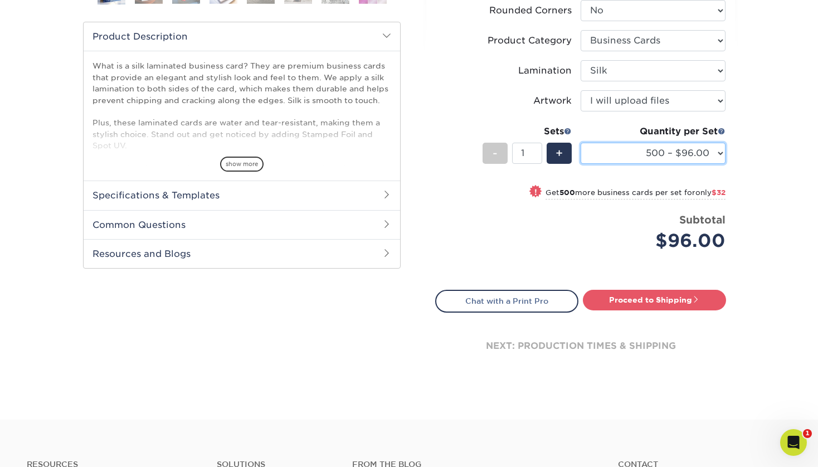
scroll to position [354, 0]
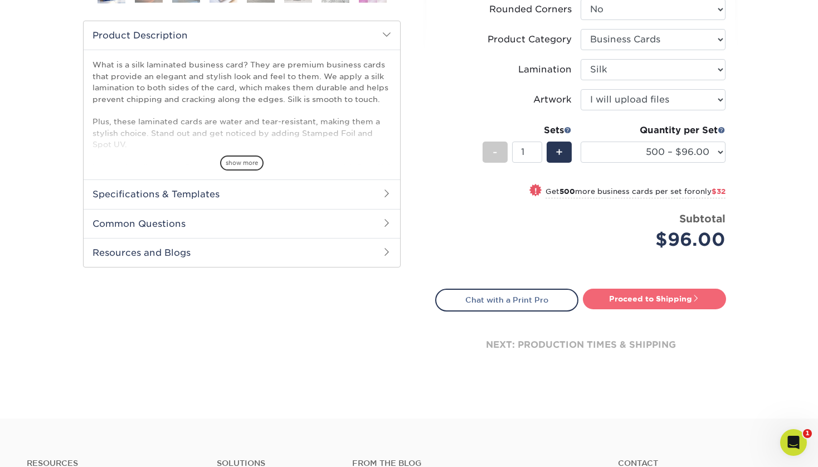
click at [647, 305] on link "Proceed to Shipping" at bounding box center [654, 299] width 143 height 20
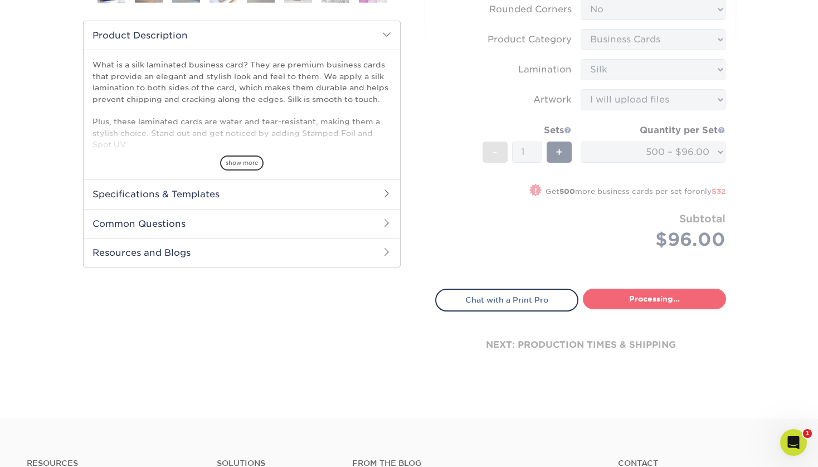
type input "Set 1"
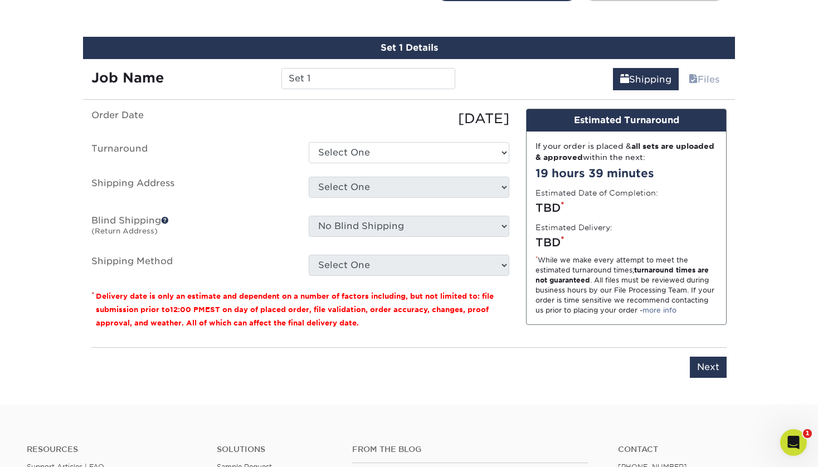
scroll to position [673, 0]
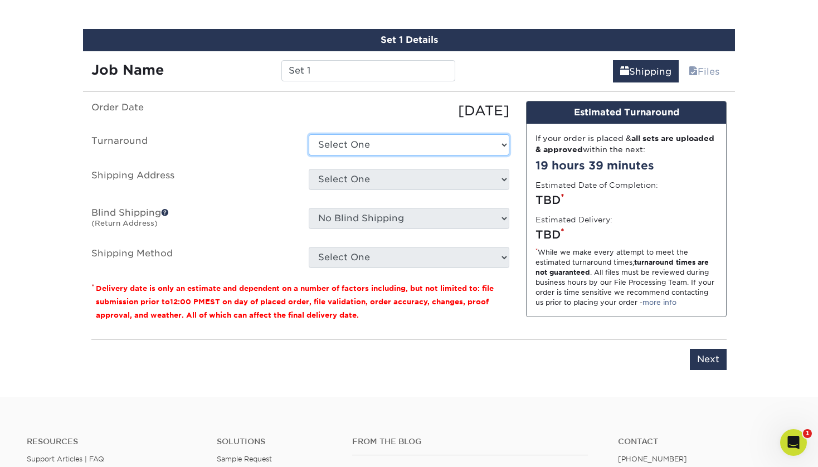
select select "cf39fbb6-a653-498a-b8f8-eac31360a257"
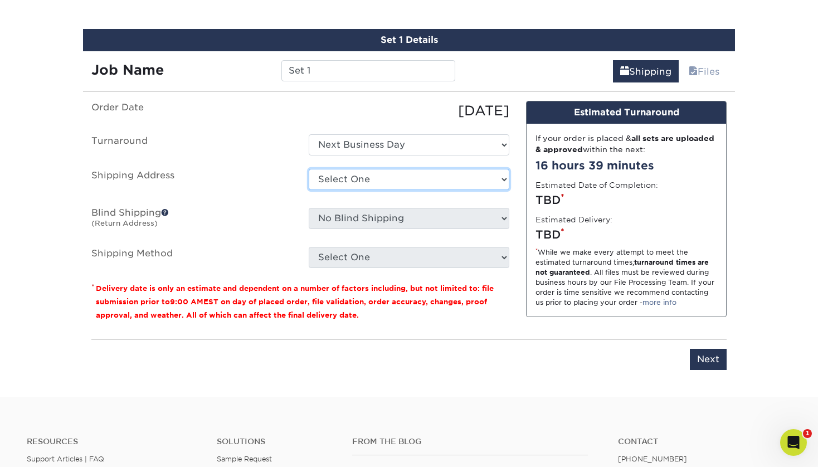
select select "284247"
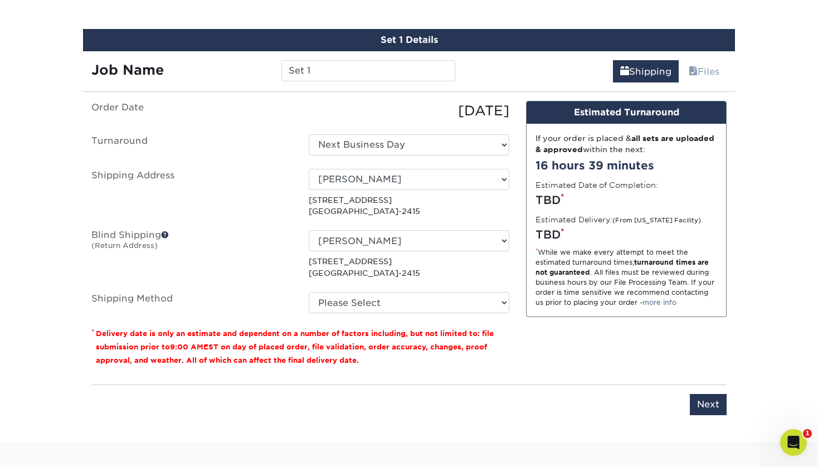
click at [377, 279] on ul "Order Date 08/19/2025 Turnaround Select One 2-4 Business Days 2 Day Next Busine…" at bounding box center [300, 207] width 418 height 213
select select "-1"
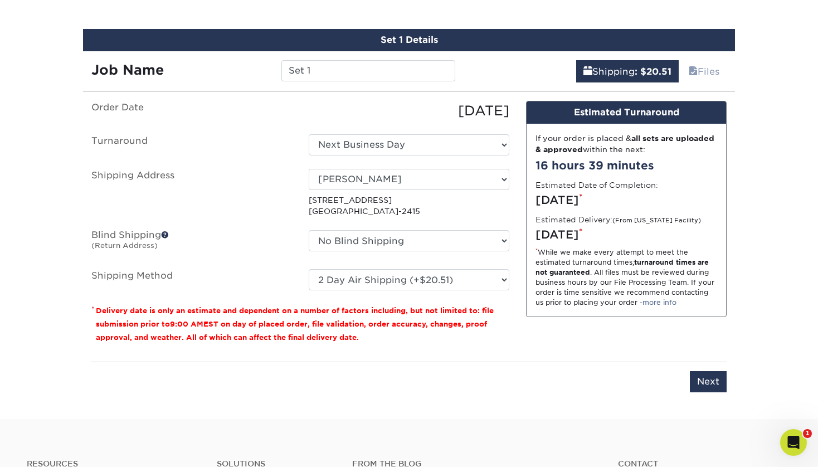
click at [431, 289] on fieldset "Order Date 08/19/2025 Turnaround Select One 2-4 Business Days 2 Day Next Busine…" at bounding box center [300, 202] width 418 height 203
select select "13"
select select "e04ac3e2-a07f-456f-aacd-08af878c7288"
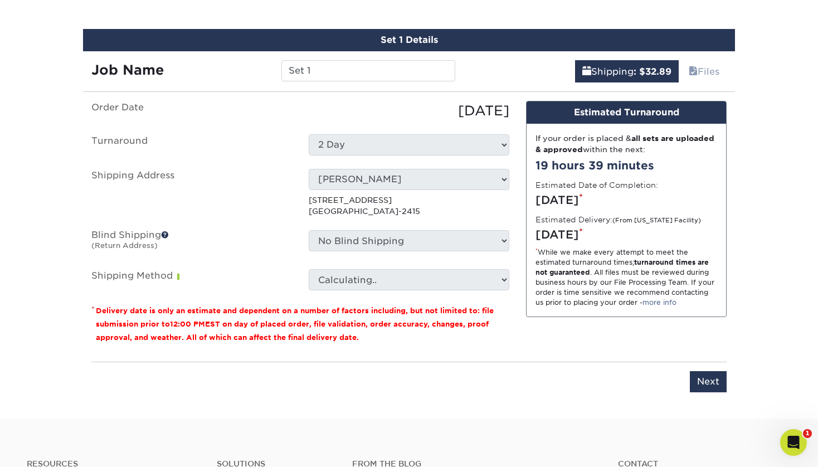
click at [347, 262] on ul "Order Date 08/19/2025 Turnaround Select One 2-4 Business Days 2 Day Next Busine…" at bounding box center [300, 196] width 418 height 190
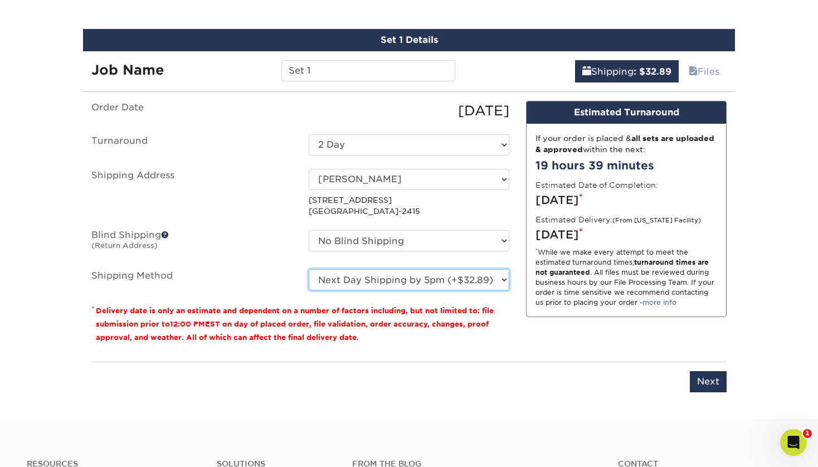
select select "02"
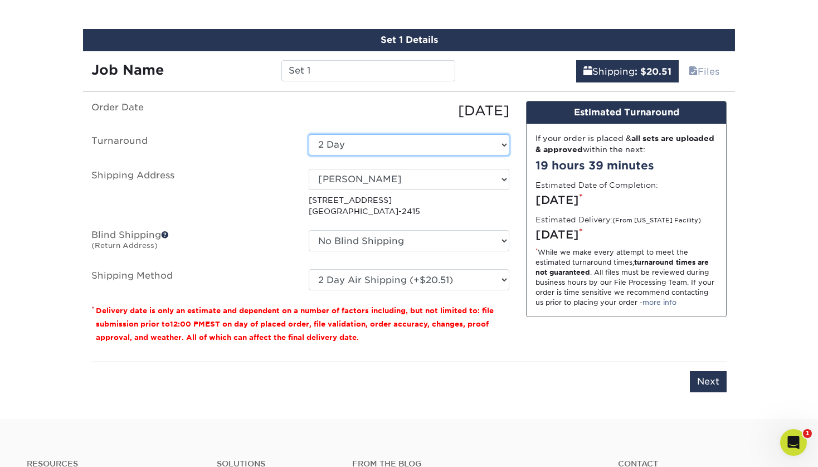
select select "cf39fbb6-a653-498a-b8f8-eac31360a257"
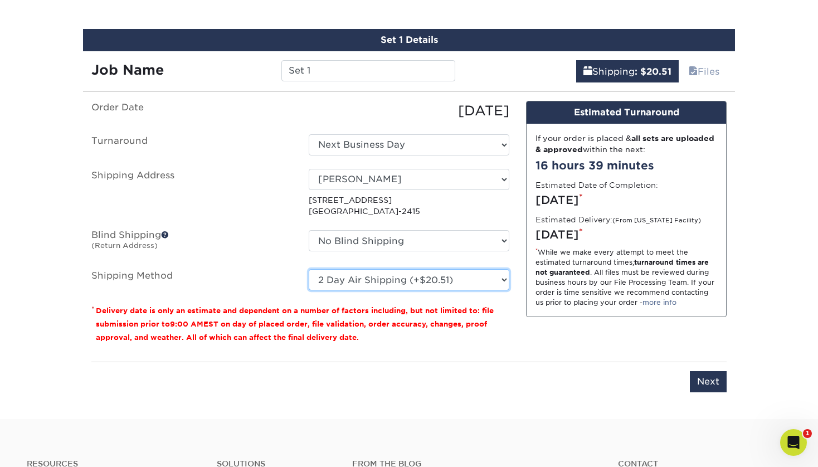
select select "13"
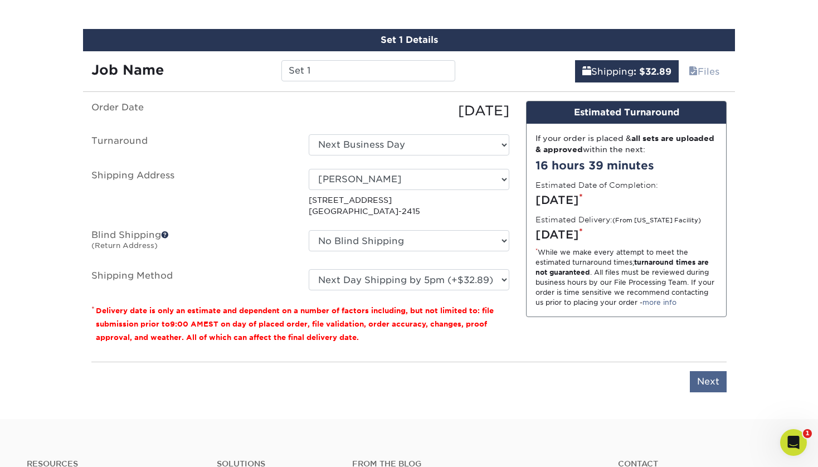
click at [713, 384] on input "Next" at bounding box center [708, 381] width 37 height 21
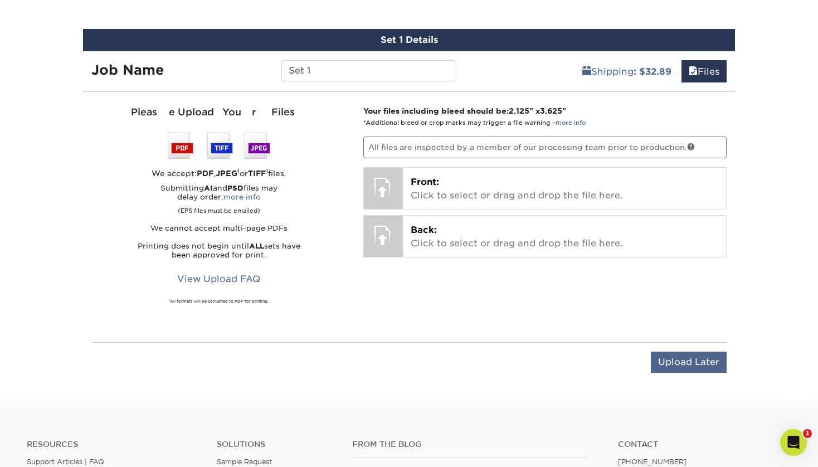
click at [683, 363] on input "Upload Later" at bounding box center [689, 362] width 76 height 21
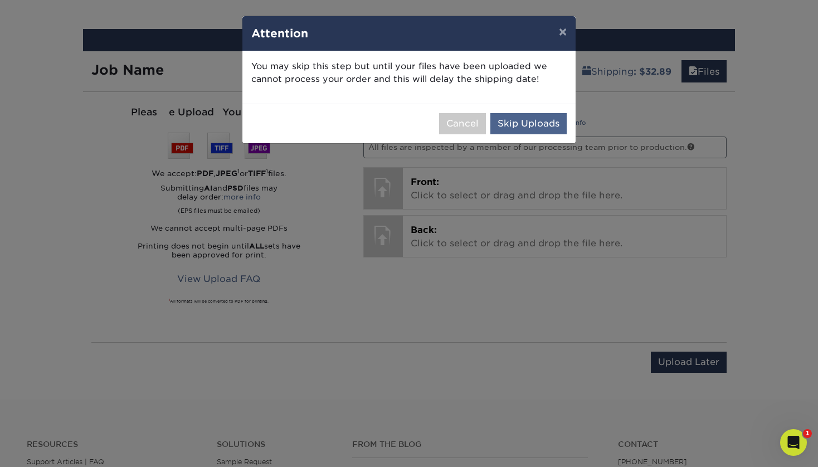
click at [528, 128] on button "Skip Uploads" at bounding box center [528, 123] width 76 height 21
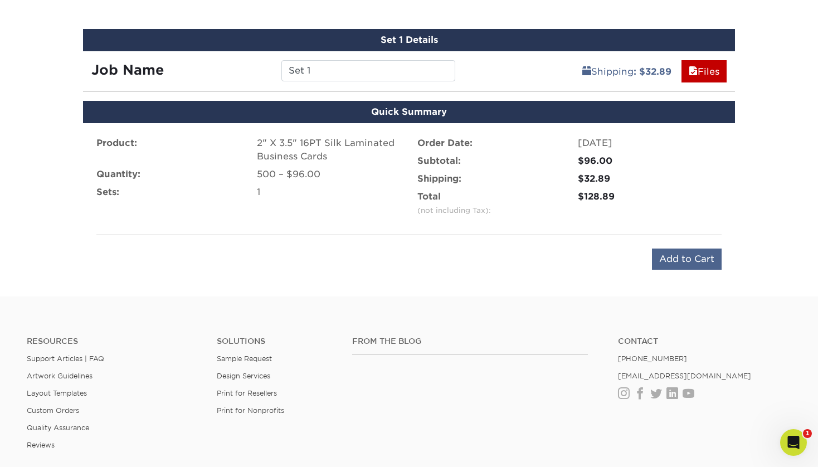
click at [678, 264] on input "Add to Cart" at bounding box center [687, 259] width 70 height 21
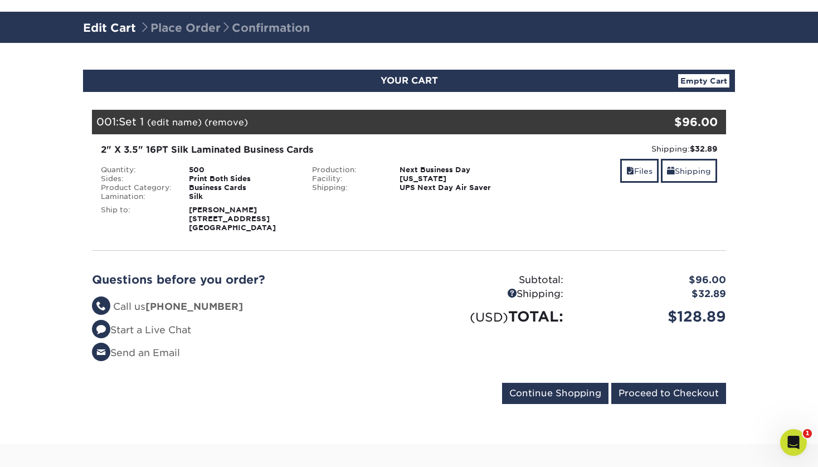
scroll to position [61, 0]
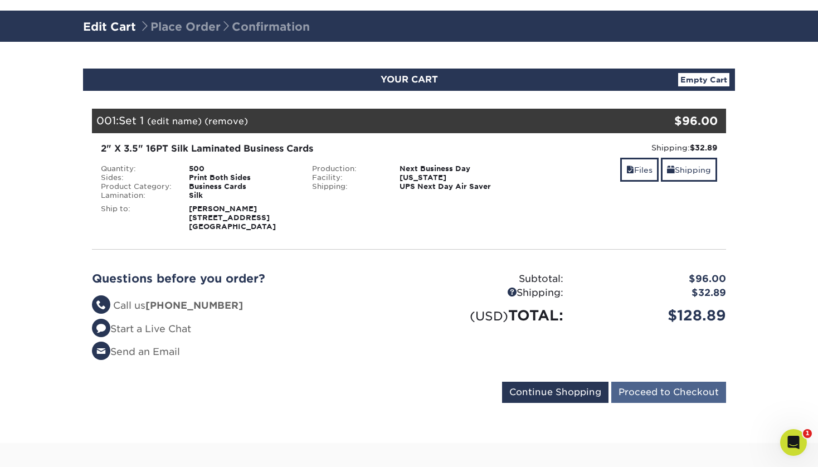
click at [663, 394] on input "Proceed to Checkout" at bounding box center [668, 392] width 115 height 21
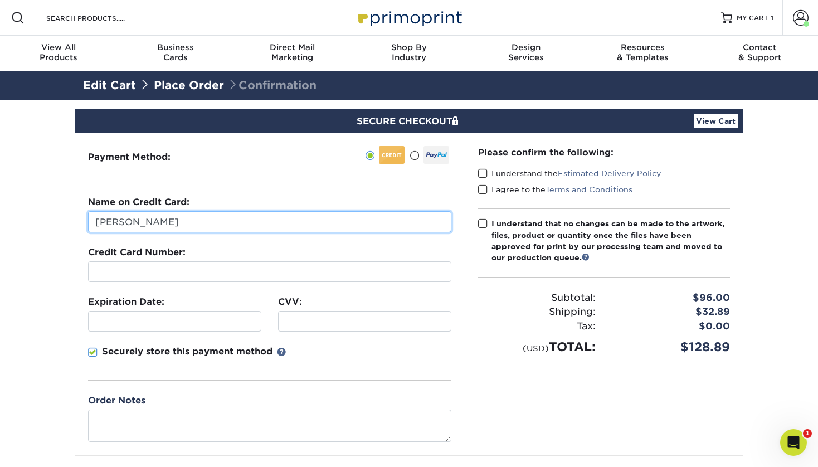
click at [212, 224] on input "[PERSON_NAME]" at bounding box center [269, 221] width 363 height 21
type input "[PERSON_NAME] [PERSON_NAME]"
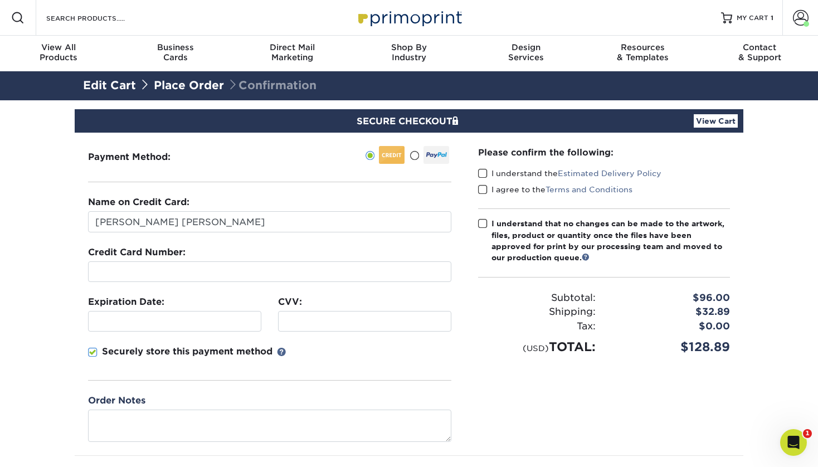
click at [168, 264] on div at bounding box center [269, 271] width 363 height 21
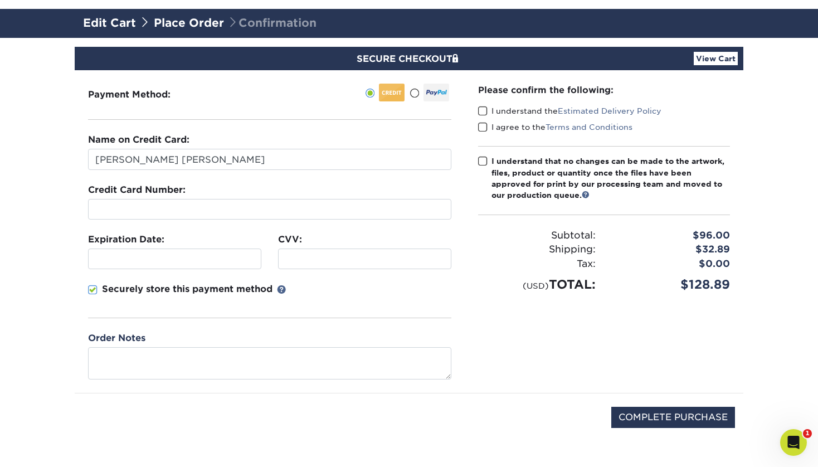
scroll to position [77, 0]
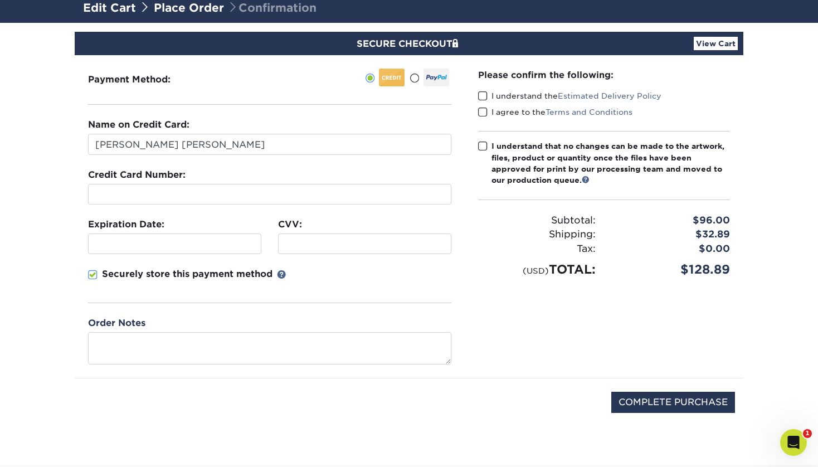
click at [513, 100] on label "I understand the Estimated Delivery Policy" at bounding box center [569, 95] width 183 height 11
click at [0, 0] on input "I understand the Estimated Delivery Policy" at bounding box center [0, 0] width 0 height 0
click at [513, 110] on label "I agree to the Terms and Conditions" at bounding box center [555, 111] width 154 height 11
click at [0, 0] on input "I agree to the Terms and Conditions" at bounding box center [0, 0] width 0 height 0
click at [493, 148] on div "I understand that no changes can be made to the artwork, files, product or quan…" at bounding box center [610, 163] width 238 height 46
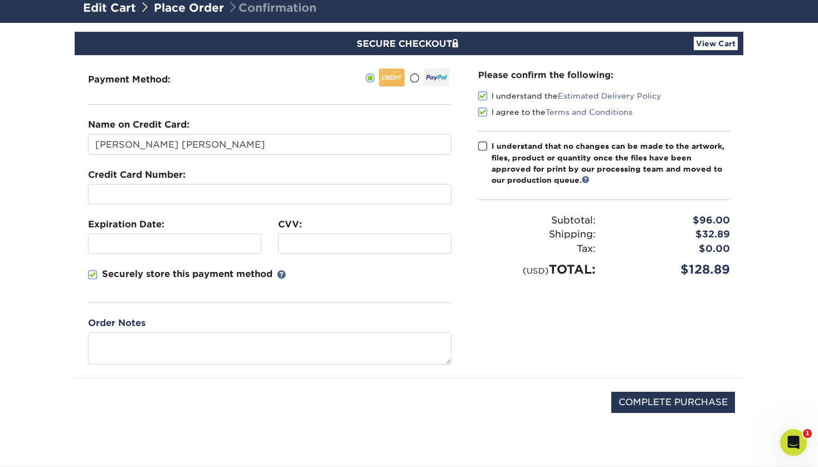
click at [0, 0] on input "I understand that no changes can be made to the artwork, files, product or quan…" at bounding box center [0, 0] width 0 height 0
click at [675, 395] on input "COMPLETE PURCHASE" at bounding box center [673, 402] width 124 height 21
type input "PROCESSING, PLEASE WAIT..."
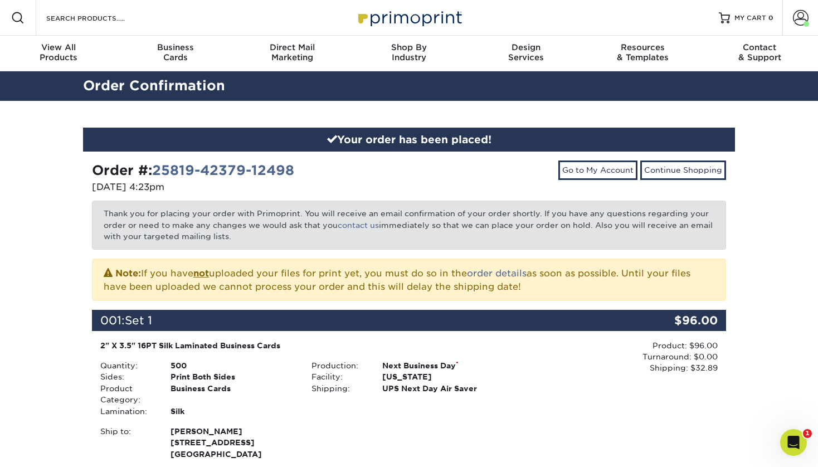
click at [384, 17] on img at bounding box center [408, 18] width 111 height 24
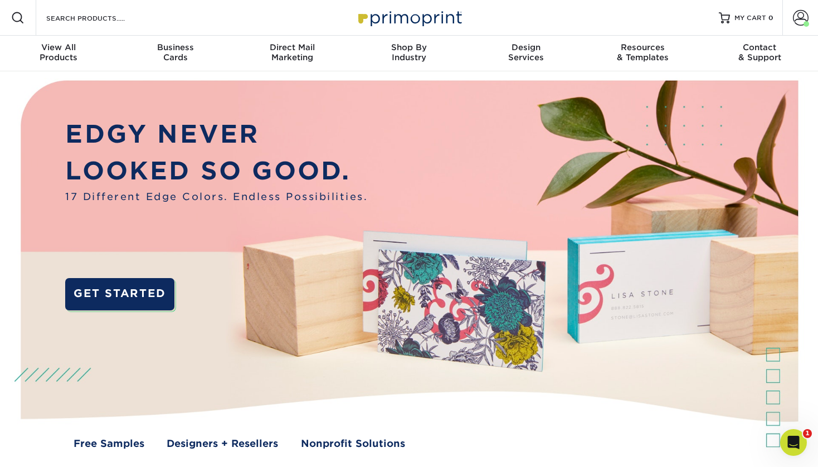
click at [489, 1] on div "Resources Menu Search Products Account Welcome, [GEOGRAPHIC_DATA] Account Dashb…" at bounding box center [409, 18] width 818 height 36
